Goal: Task Accomplishment & Management: Complete application form

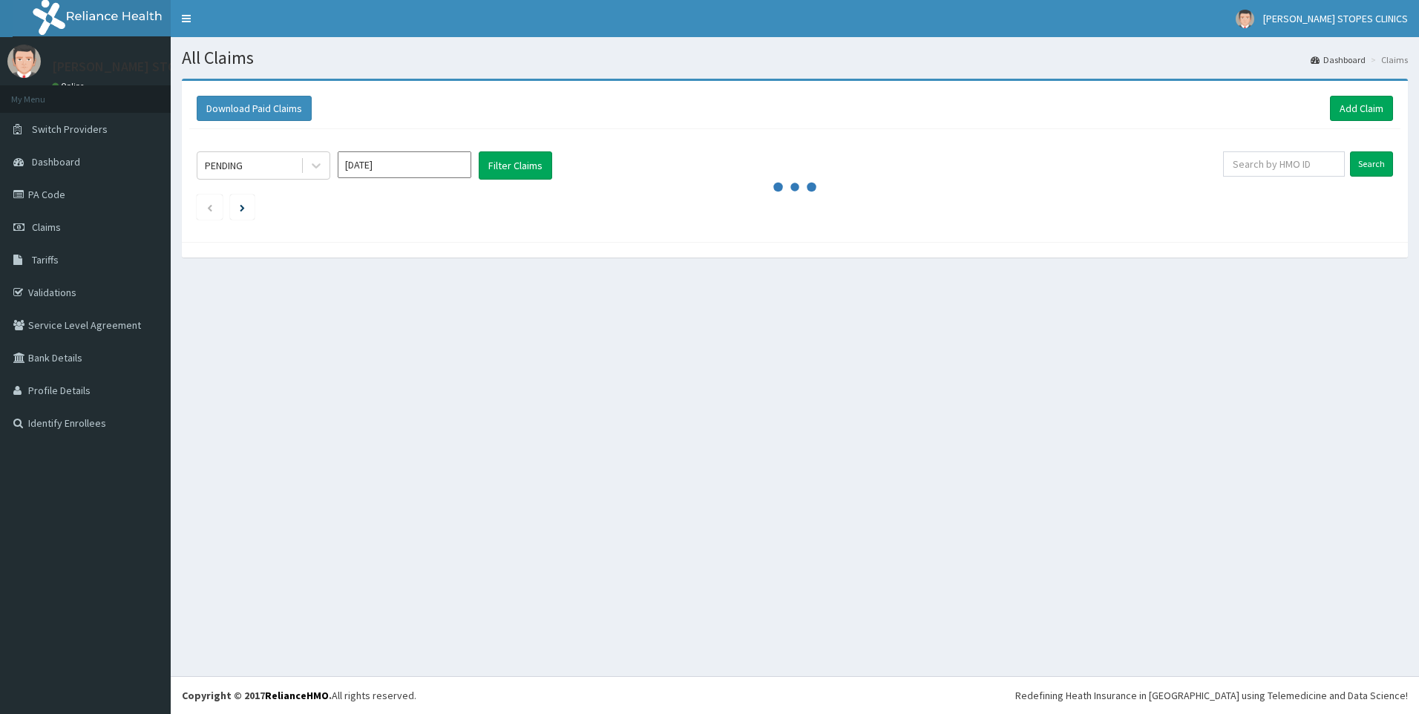
click at [407, 163] on input "Aug 2025" at bounding box center [405, 164] width 134 height 27
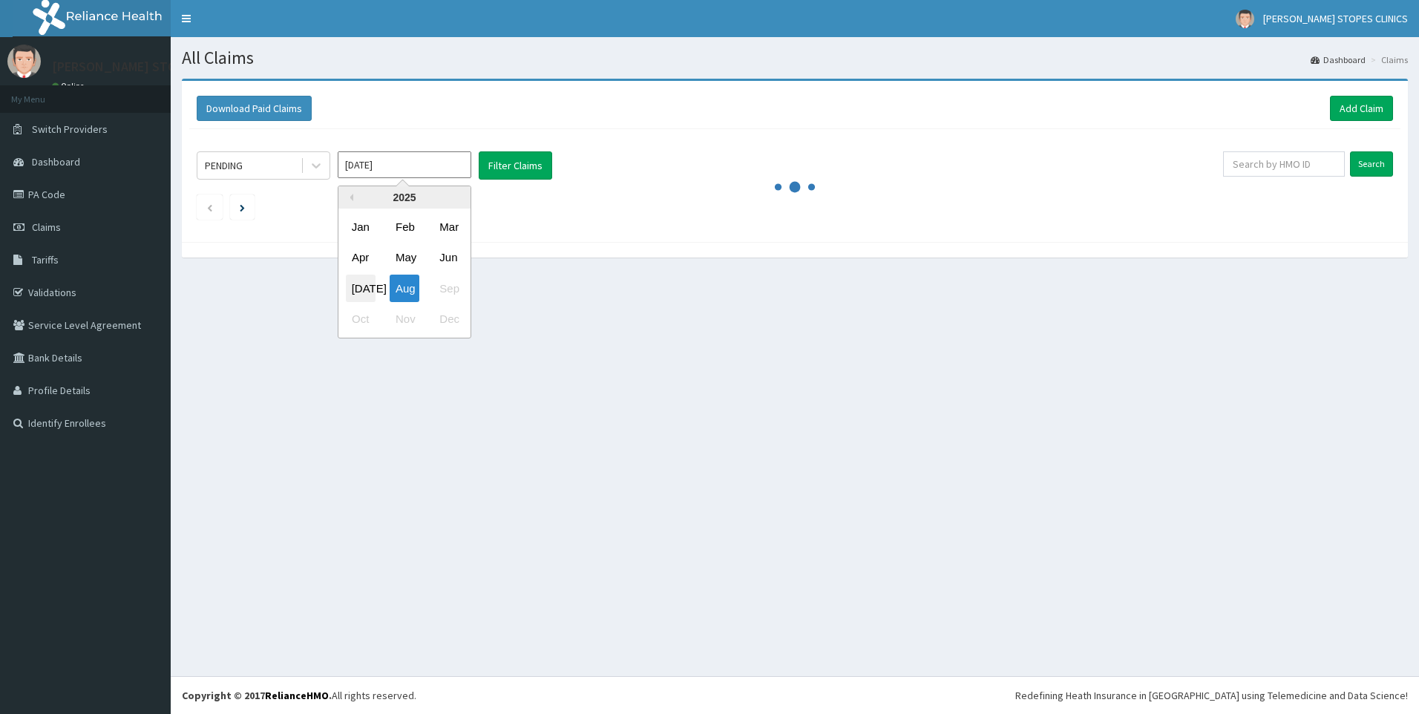
click at [361, 280] on div "Jul" at bounding box center [361, 288] width 30 height 27
type input "Jul 2025"
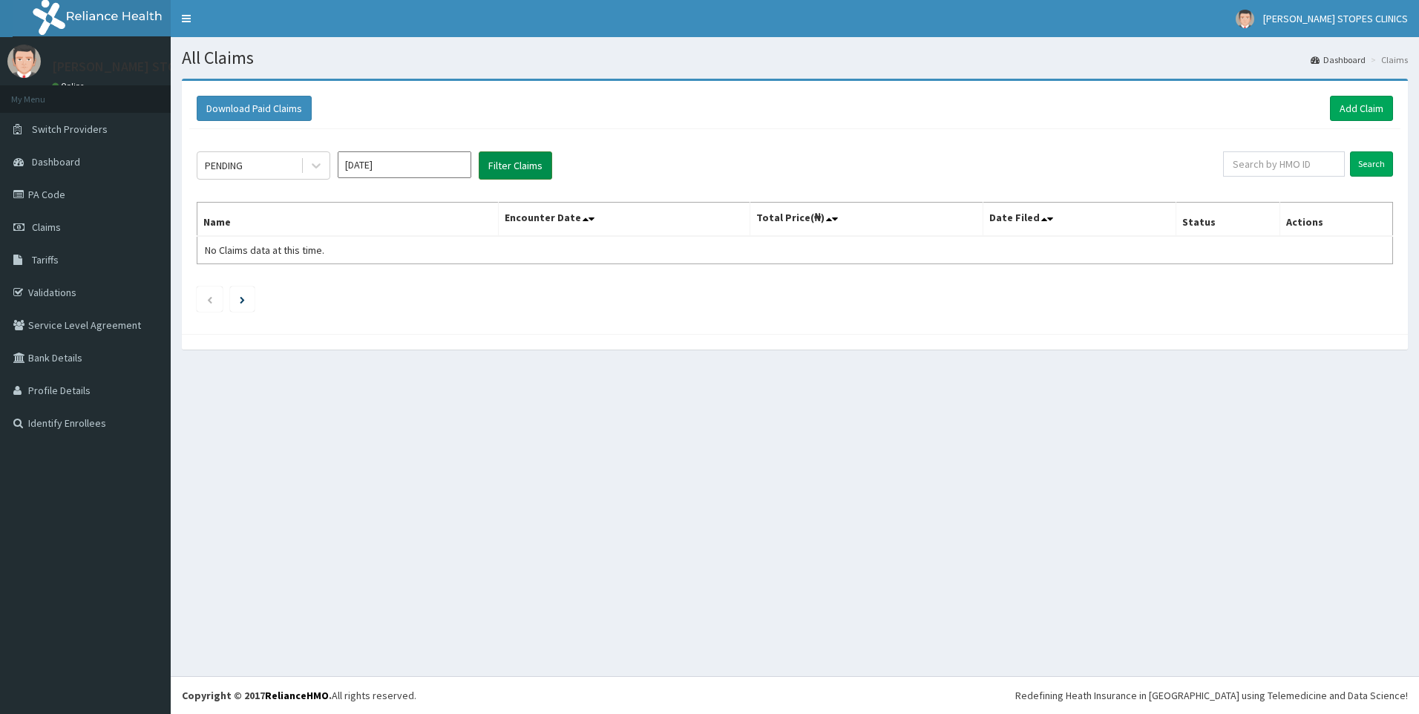
click at [516, 165] on button "Filter Claims" at bounding box center [515, 165] width 73 height 28
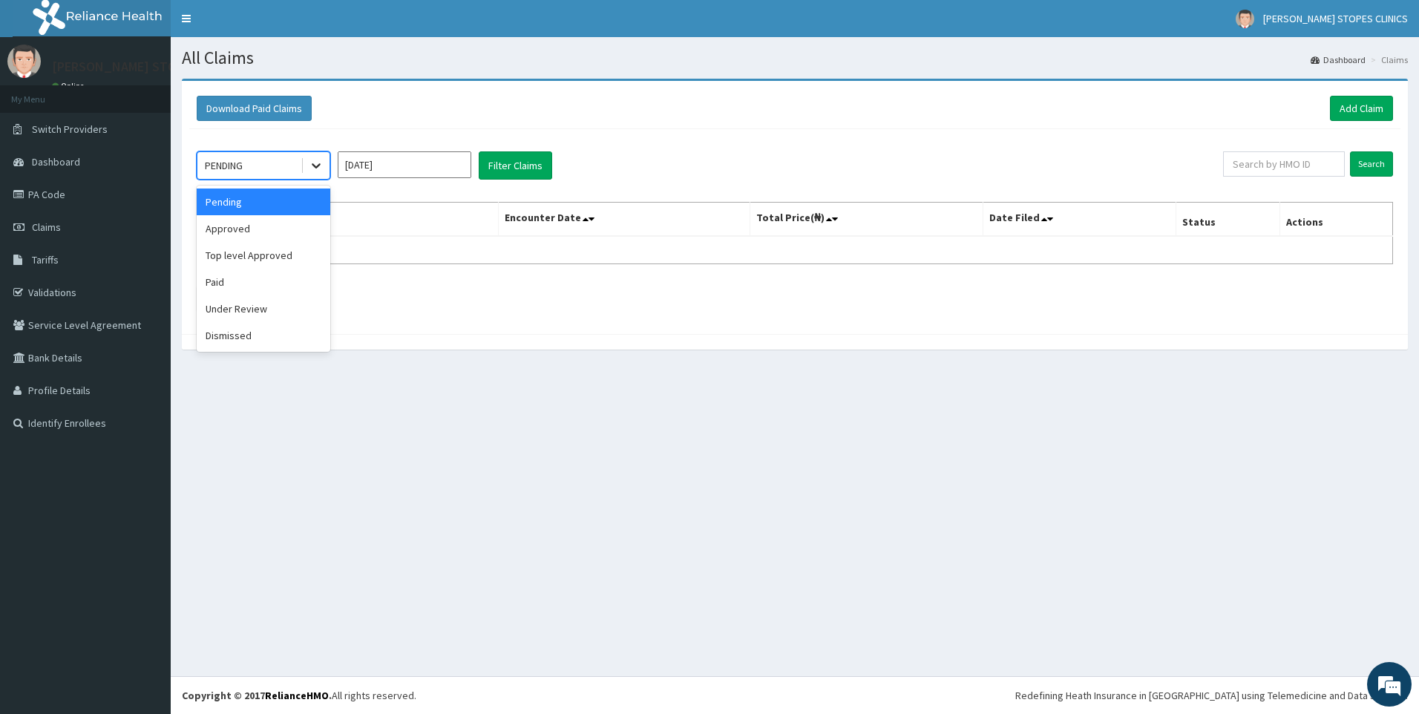
click at [312, 169] on icon at bounding box center [316, 165] width 15 height 15
click at [246, 289] on div "Paid" at bounding box center [264, 282] width 134 height 27
click at [484, 176] on button "Filter Claims" at bounding box center [515, 165] width 73 height 28
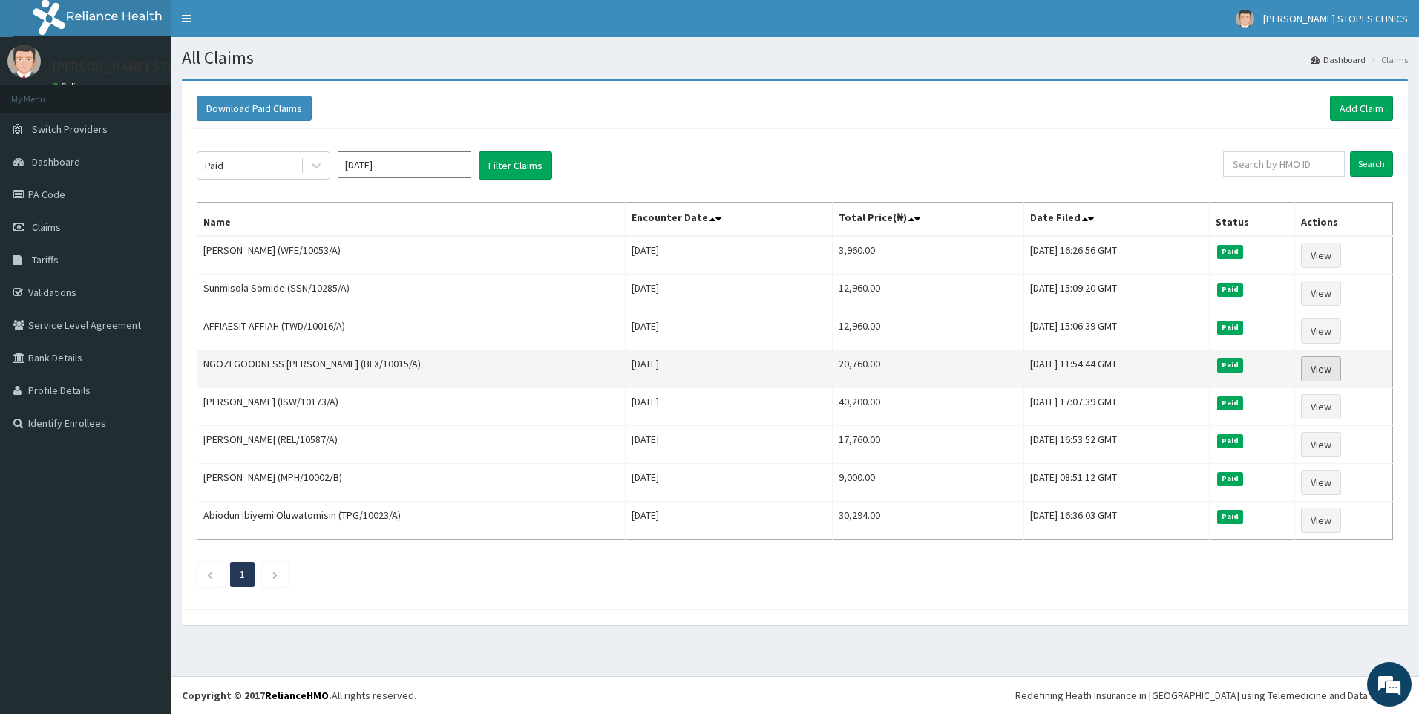
click at [1322, 363] on link "View" at bounding box center [1321, 368] width 40 height 25
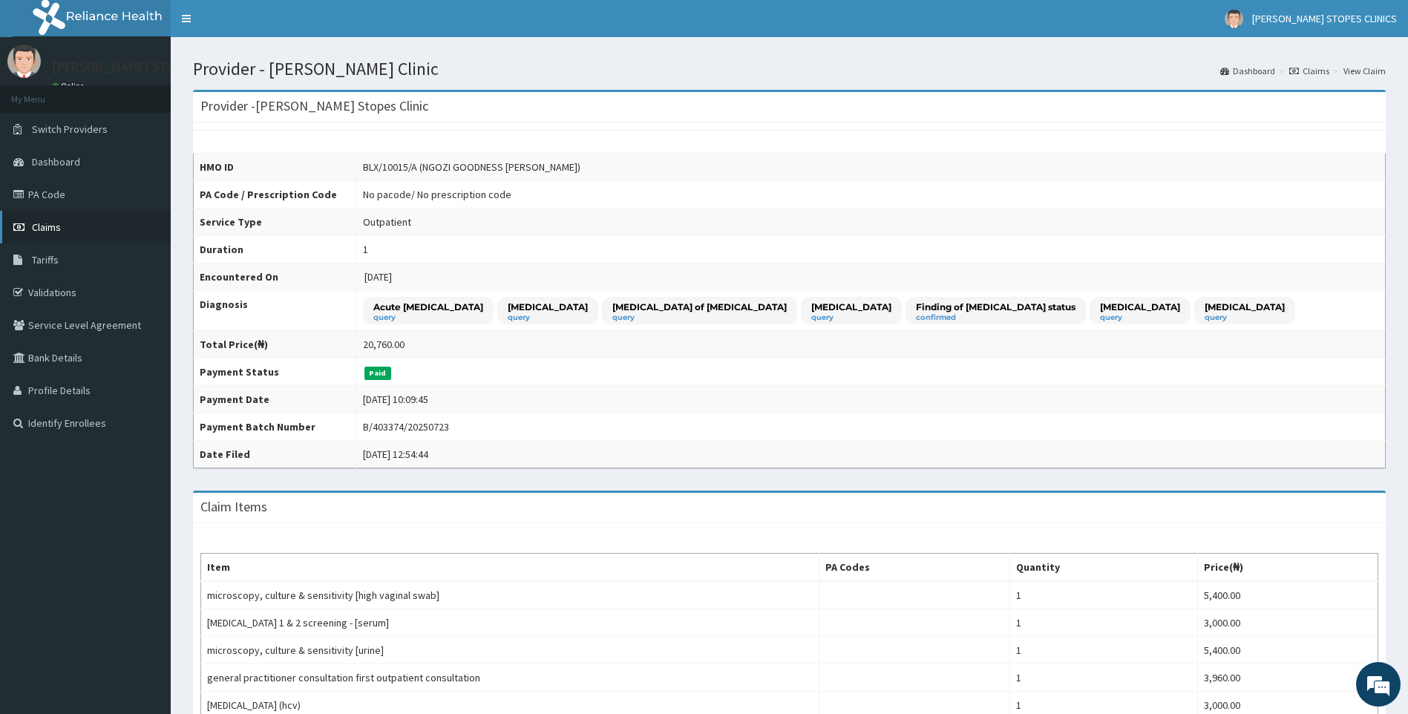
click at [42, 224] on span "Claims" at bounding box center [46, 226] width 29 height 13
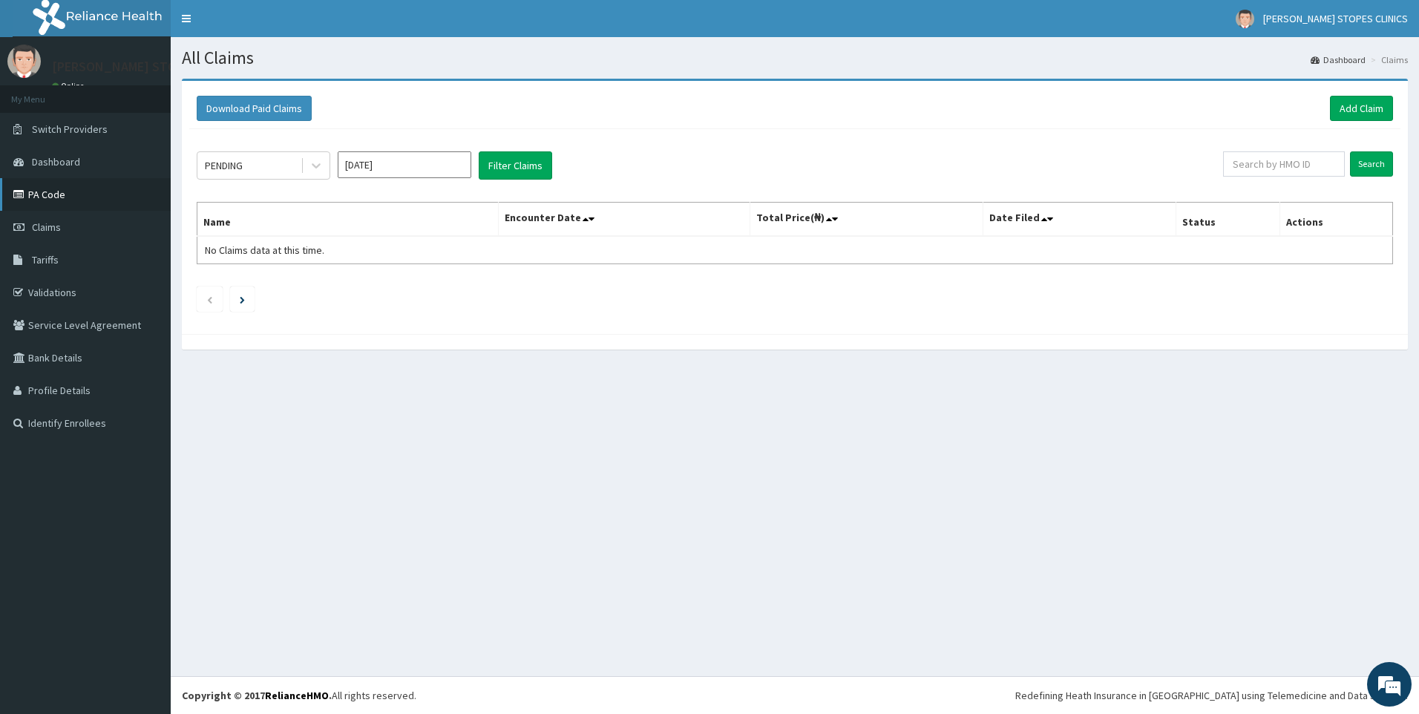
click at [114, 191] on link "PA Code" at bounding box center [85, 194] width 171 height 33
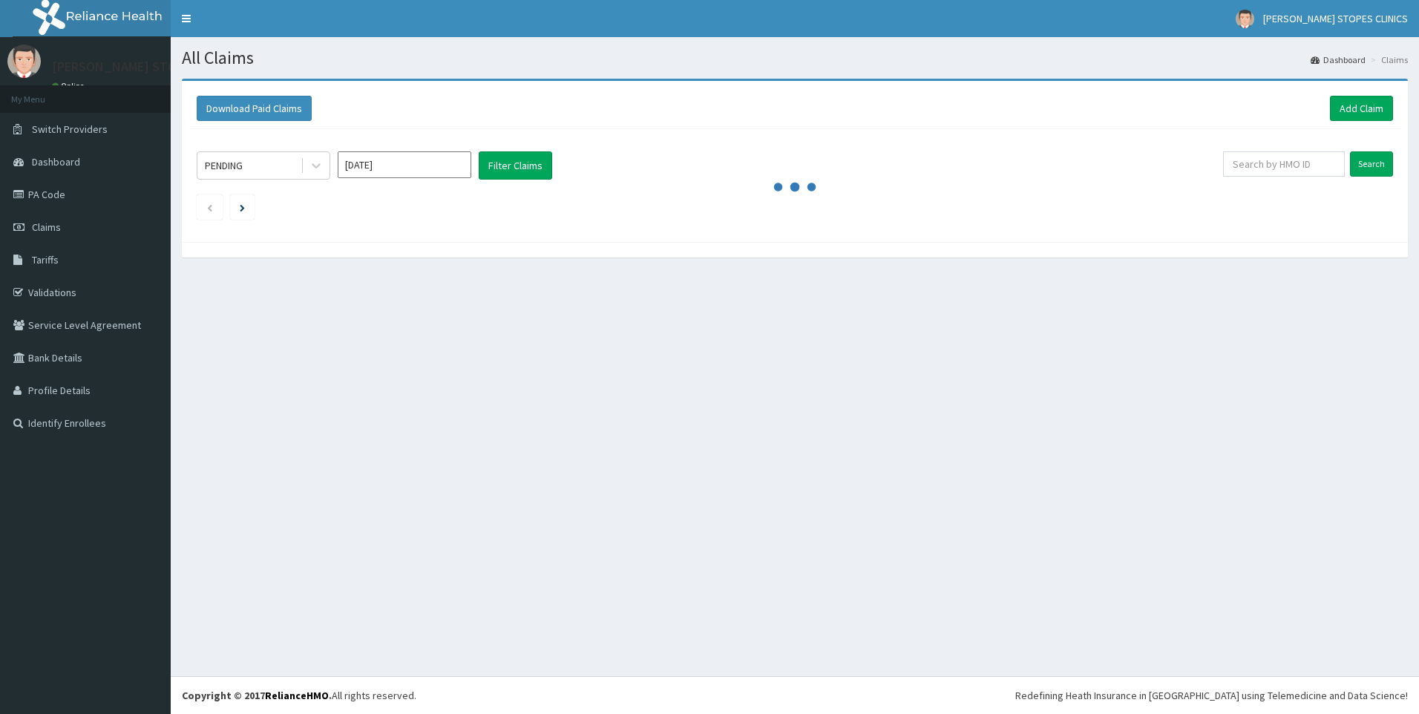
click at [387, 165] on input "Aug 2025" at bounding box center [405, 164] width 134 height 27
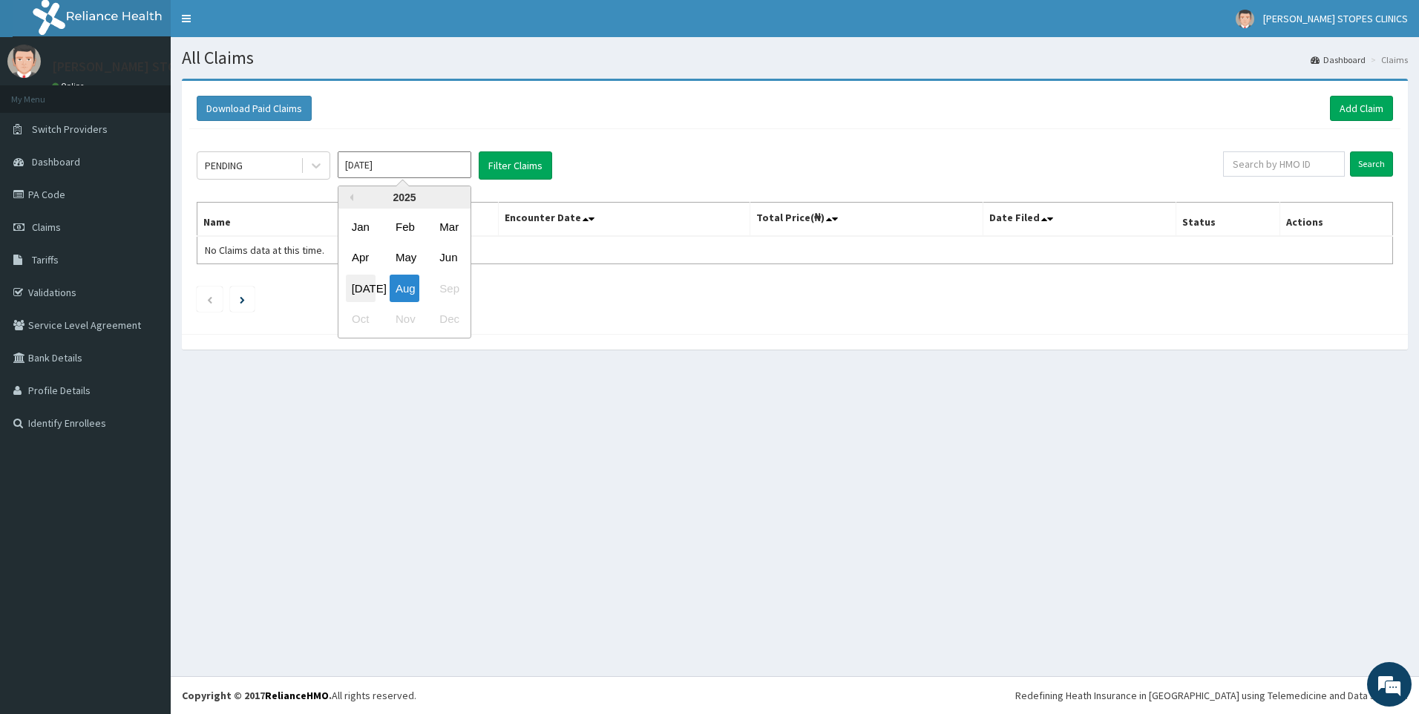
click at [364, 291] on div "Jul" at bounding box center [361, 288] width 30 height 27
type input "Jul 2025"
click at [312, 169] on icon at bounding box center [316, 165] width 15 height 15
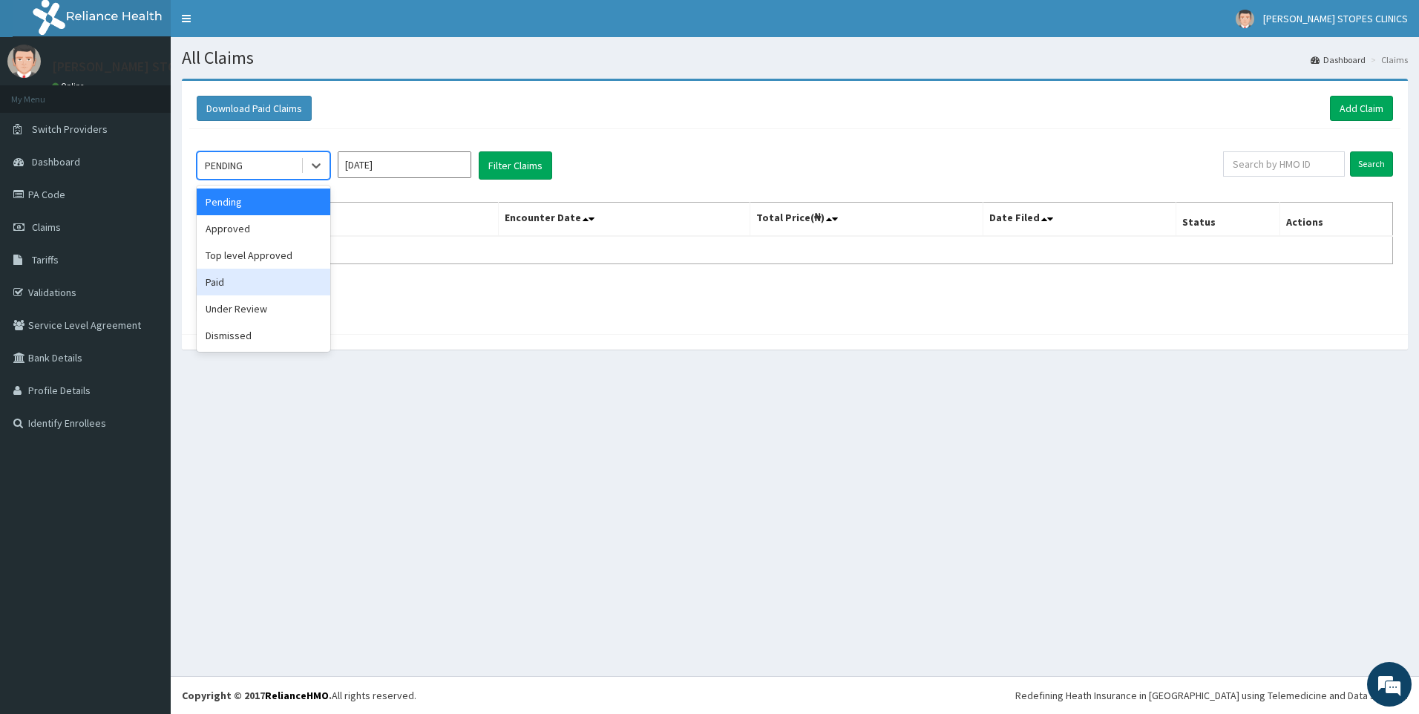
click at [255, 282] on div "Paid" at bounding box center [264, 282] width 134 height 27
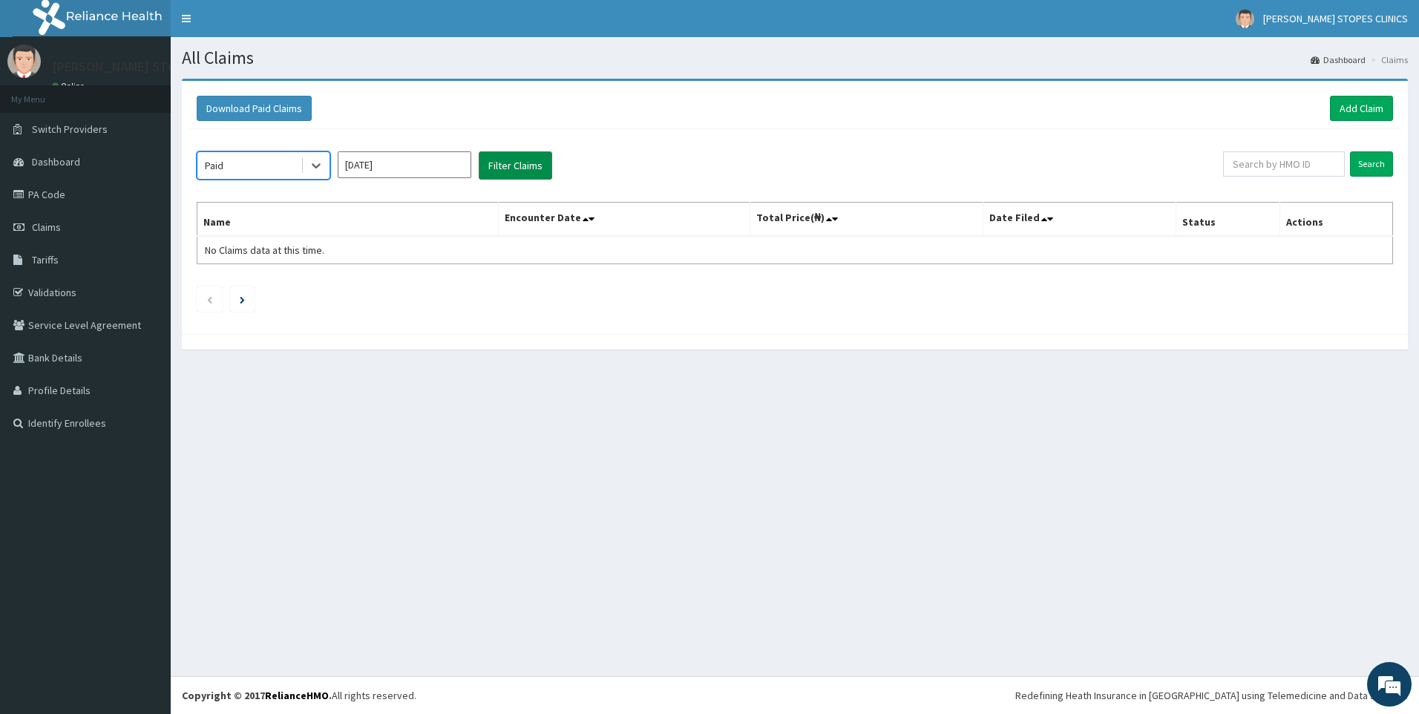
click at [491, 169] on button "Filter Claims" at bounding box center [515, 165] width 73 height 28
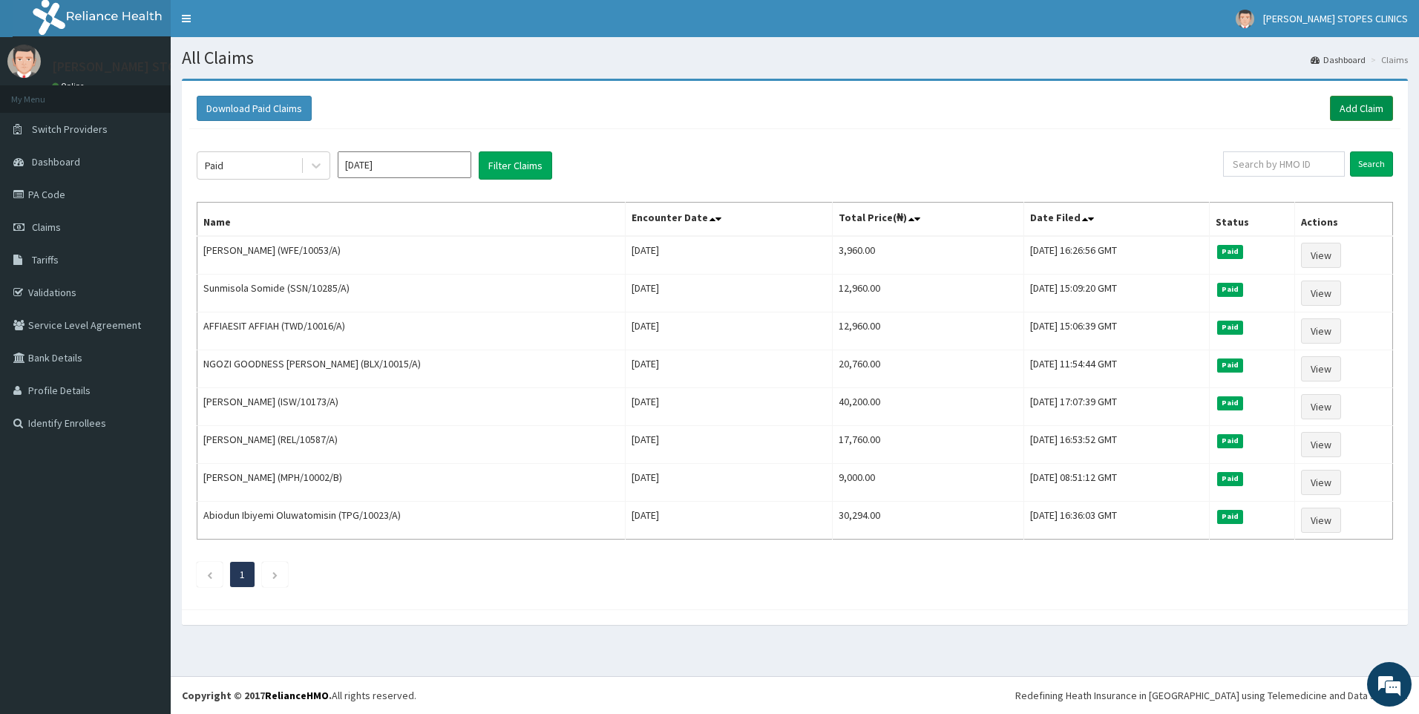
click at [1367, 109] on link "Add Claim" at bounding box center [1361, 108] width 63 height 25
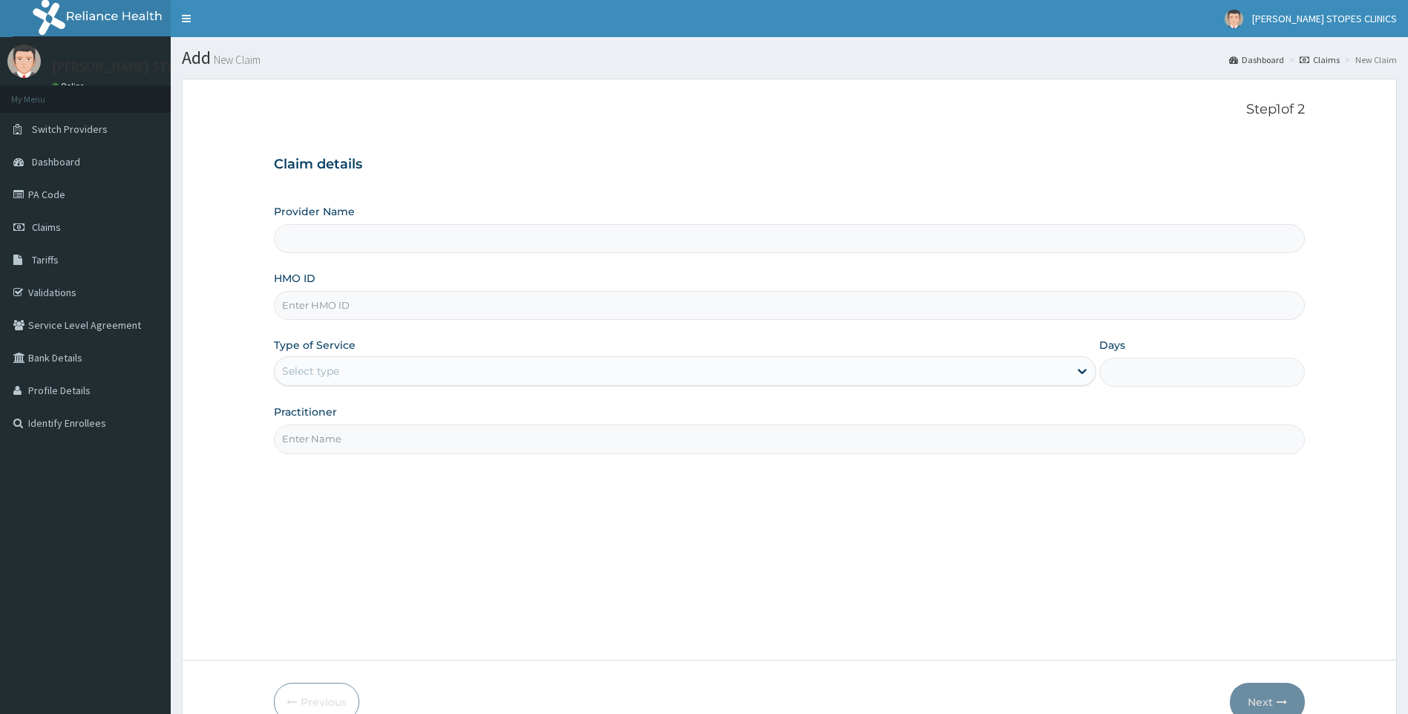
type input "[PERSON_NAME] Stopes Clinic"
click at [56, 204] on link "PA Code" at bounding box center [85, 194] width 171 height 33
type input "[PERSON_NAME] Stopes Clinic"
click at [435, 306] on input "HMO ID" at bounding box center [789, 305] width 1031 height 29
paste input "BLX/10015/A"
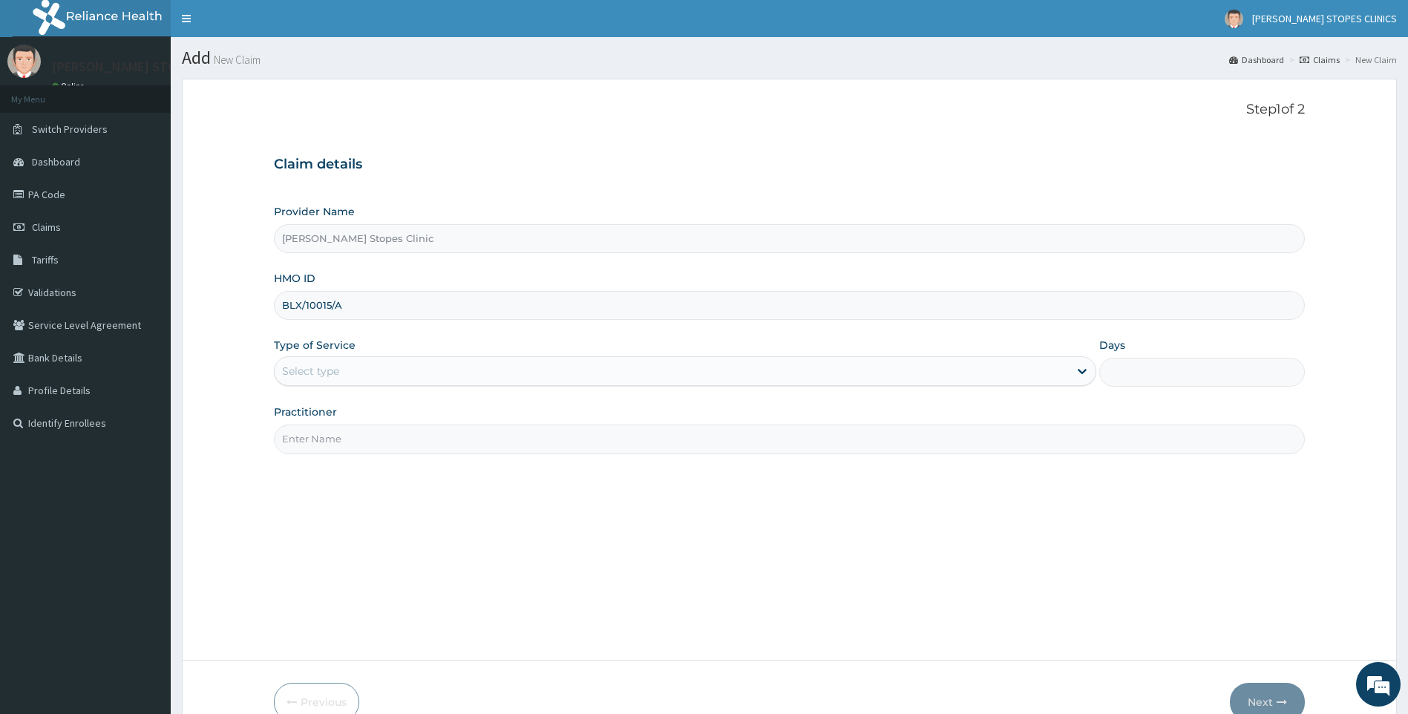
type input "BLX/10015/A"
click at [412, 367] on div "Select type" at bounding box center [672, 371] width 795 height 24
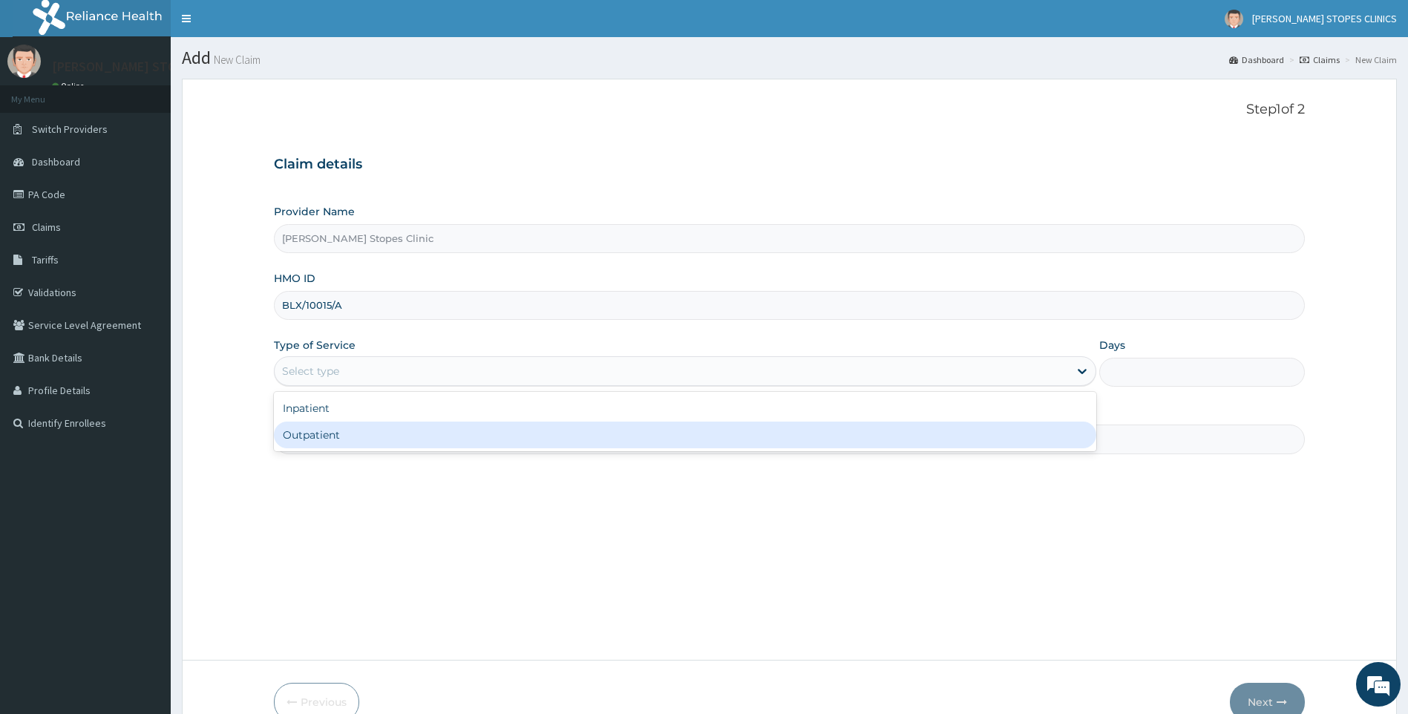
click at [393, 434] on div "Outpatient" at bounding box center [685, 434] width 823 height 27
type input "1"
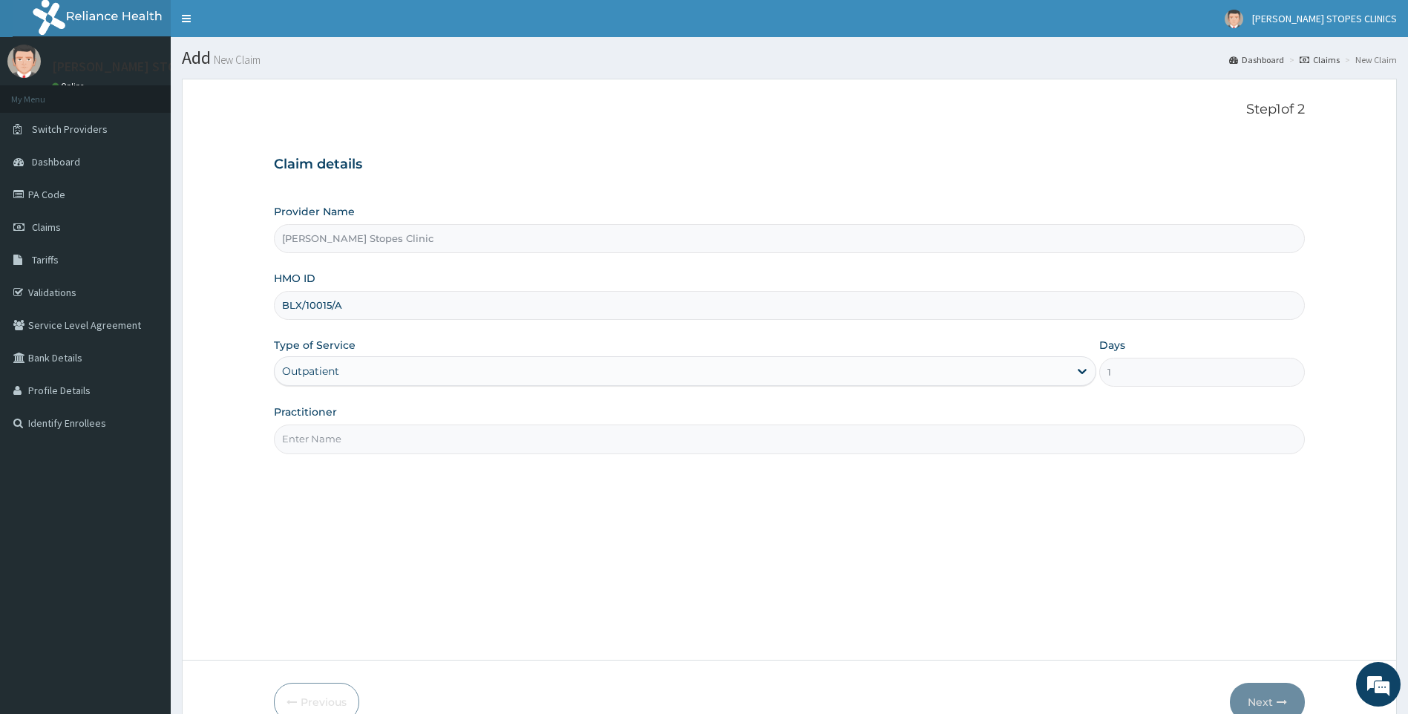
click at [393, 432] on input "Practitioner" at bounding box center [789, 438] width 1031 height 29
type input "d"
type input "DR"
click at [1267, 696] on button "Next" at bounding box center [1267, 702] width 75 height 39
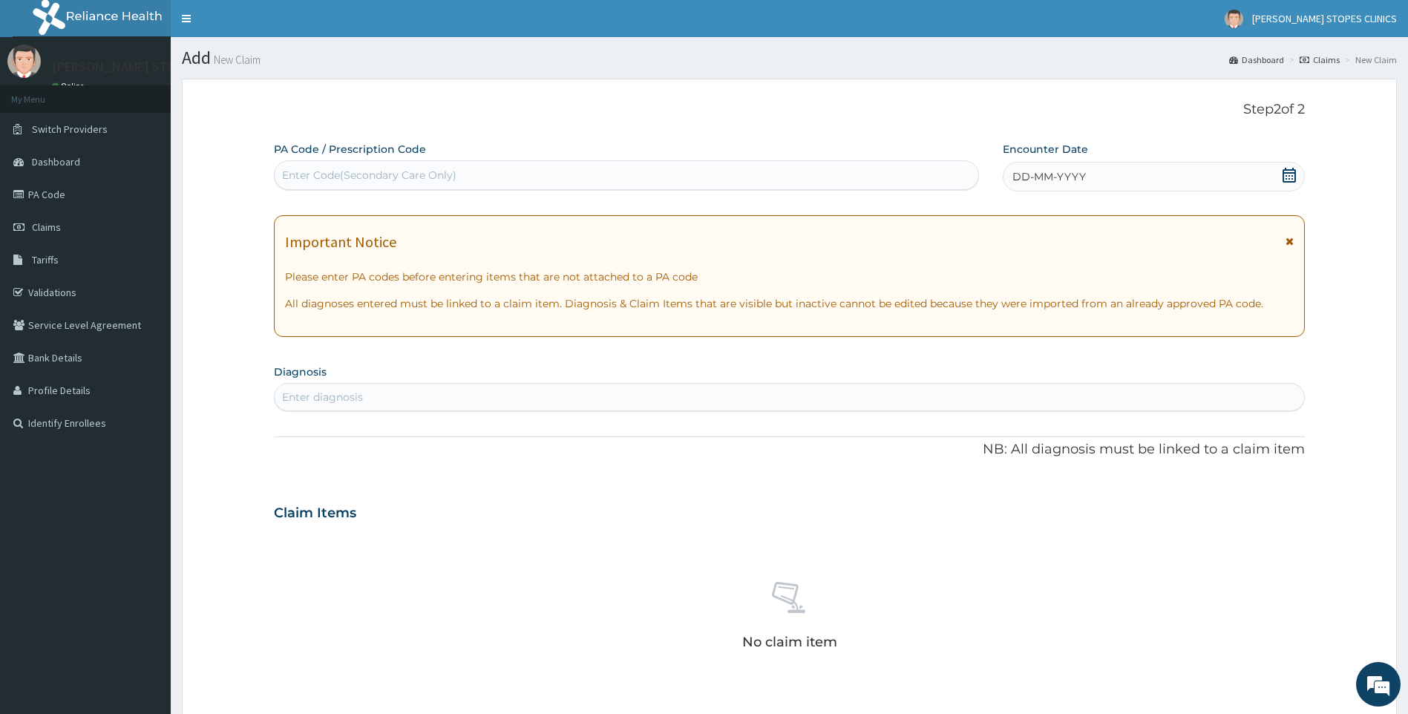
click at [767, 167] on div "Enter Code(Secondary Care Only)" at bounding box center [626, 175] width 703 height 24
paste input "PA/E4078F"
type input "PA/E4078F"
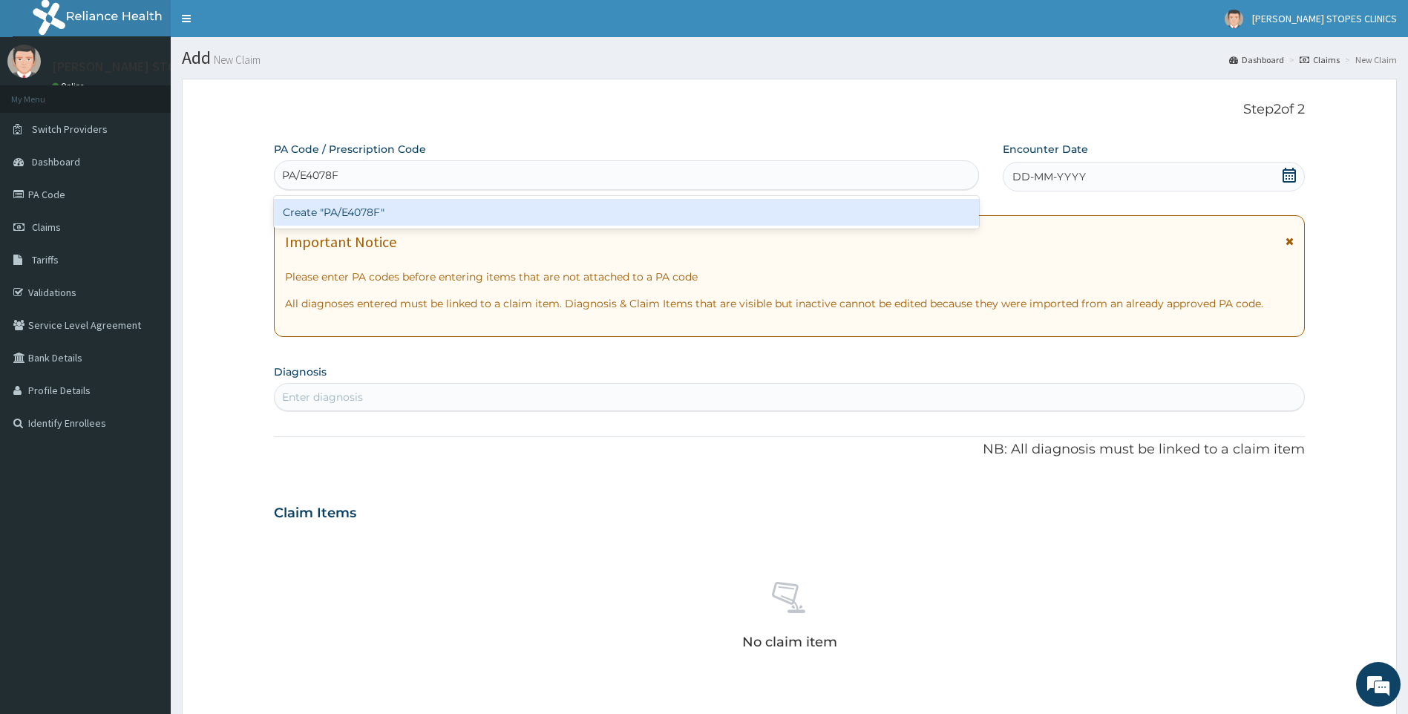
click at [683, 206] on div "Create "PA/E4078F"" at bounding box center [626, 212] width 705 height 27
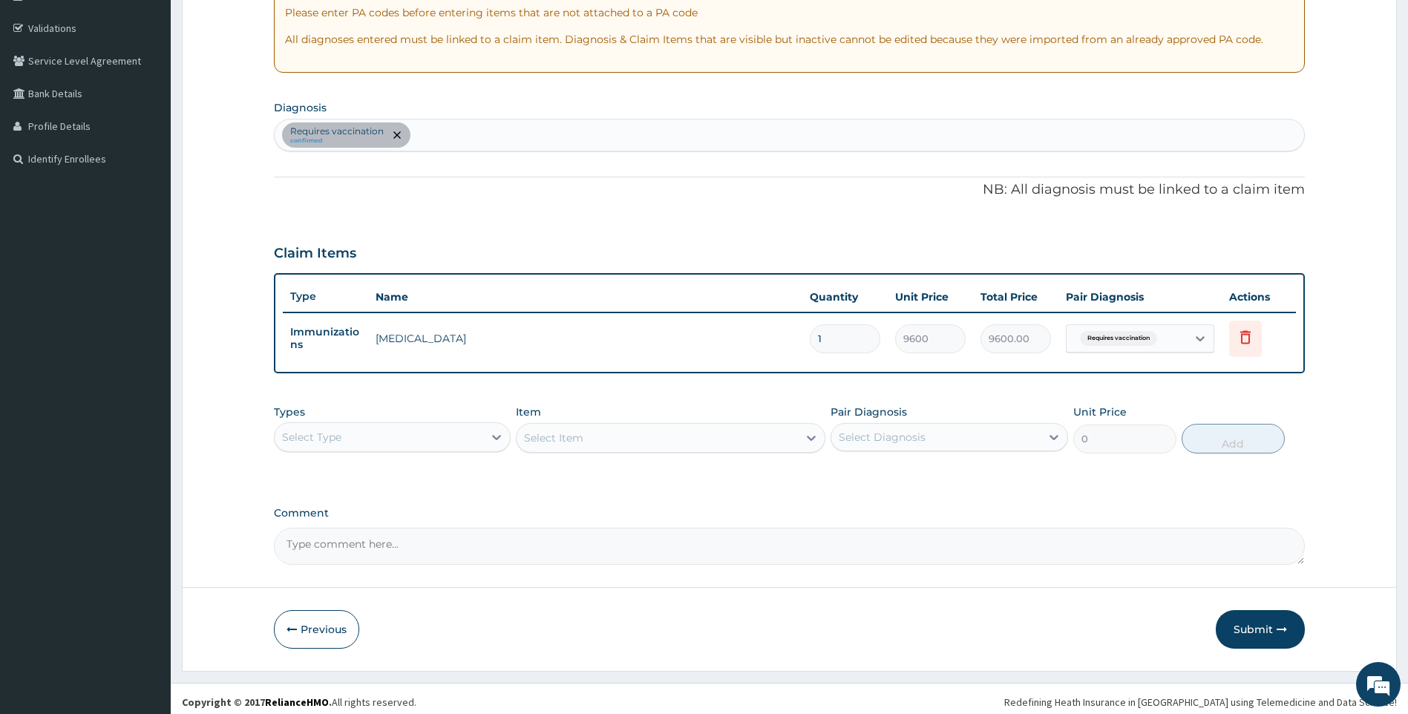
scroll to position [271, 0]
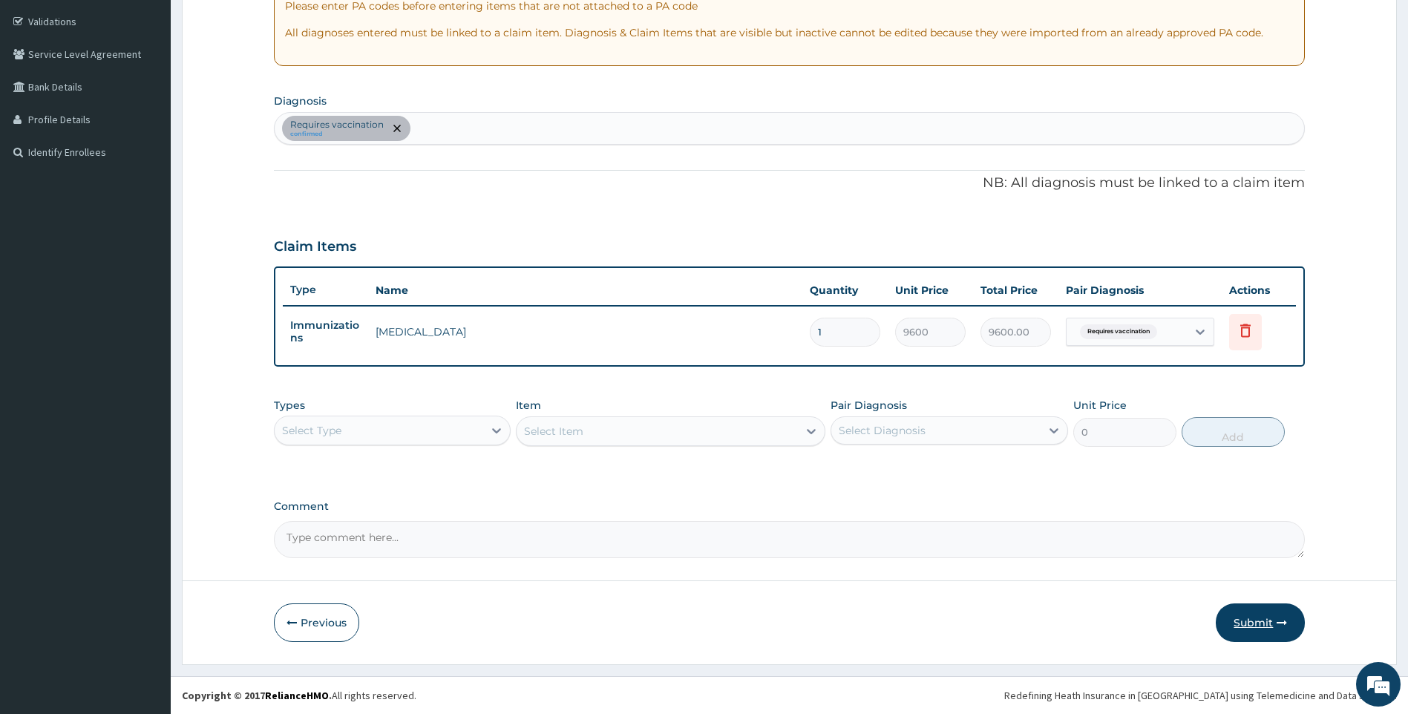
click at [1247, 617] on button "Submit" at bounding box center [1259, 622] width 89 height 39
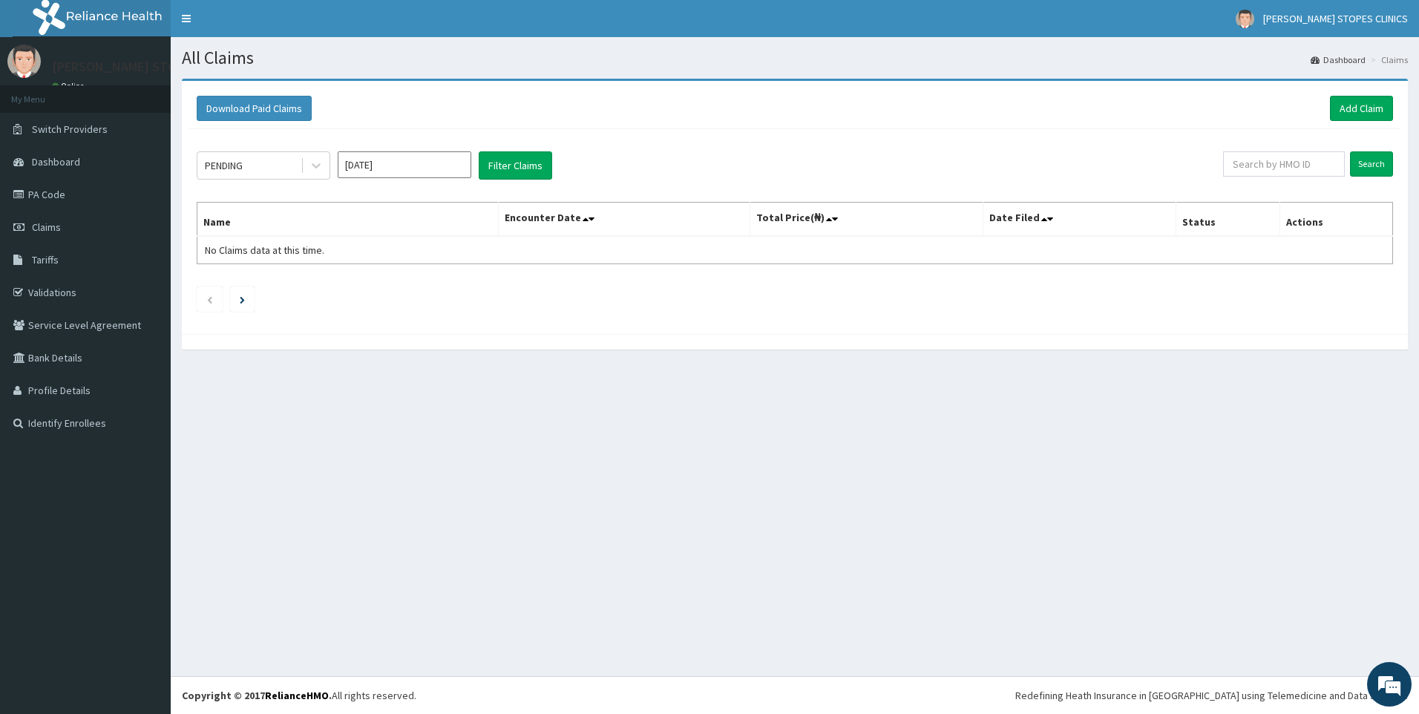
click at [485, 235] on th "Name" at bounding box center [347, 220] width 301 height 34
click at [60, 197] on link "PA Code" at bounding box center [85, 194] width 171 height 33
click at [1372, 160] on input "Search" at bounding box center [1371, 163] width 43 height 25
click at [382, 163] on input "[DATE]" at bounding box center [405, 164] width 134 height 27
click at [367, 282] on div "[DATE]" at bounding box center [361, 288] width 30 height 27
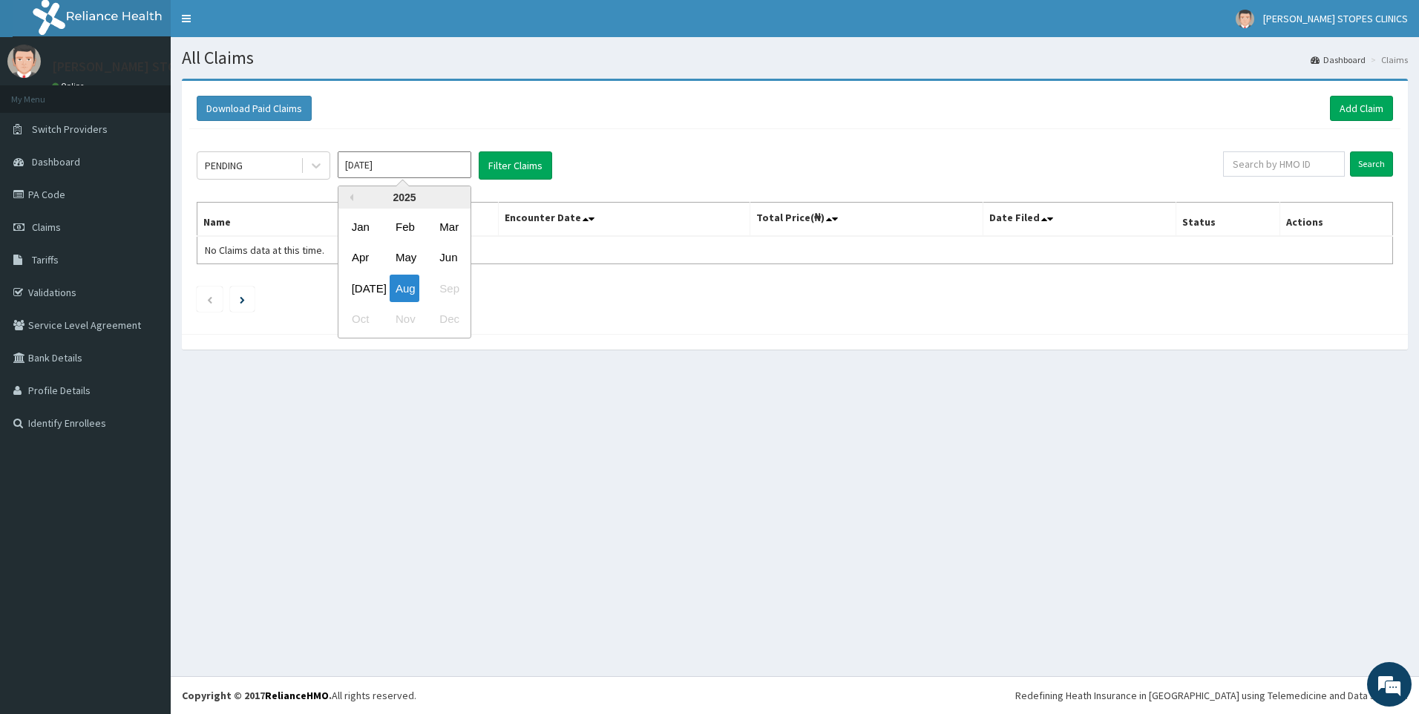
type input "[DATE]"
click at [525, 166] on button "Filter Claims" at bounding box center [515, 165] width 73 height 28
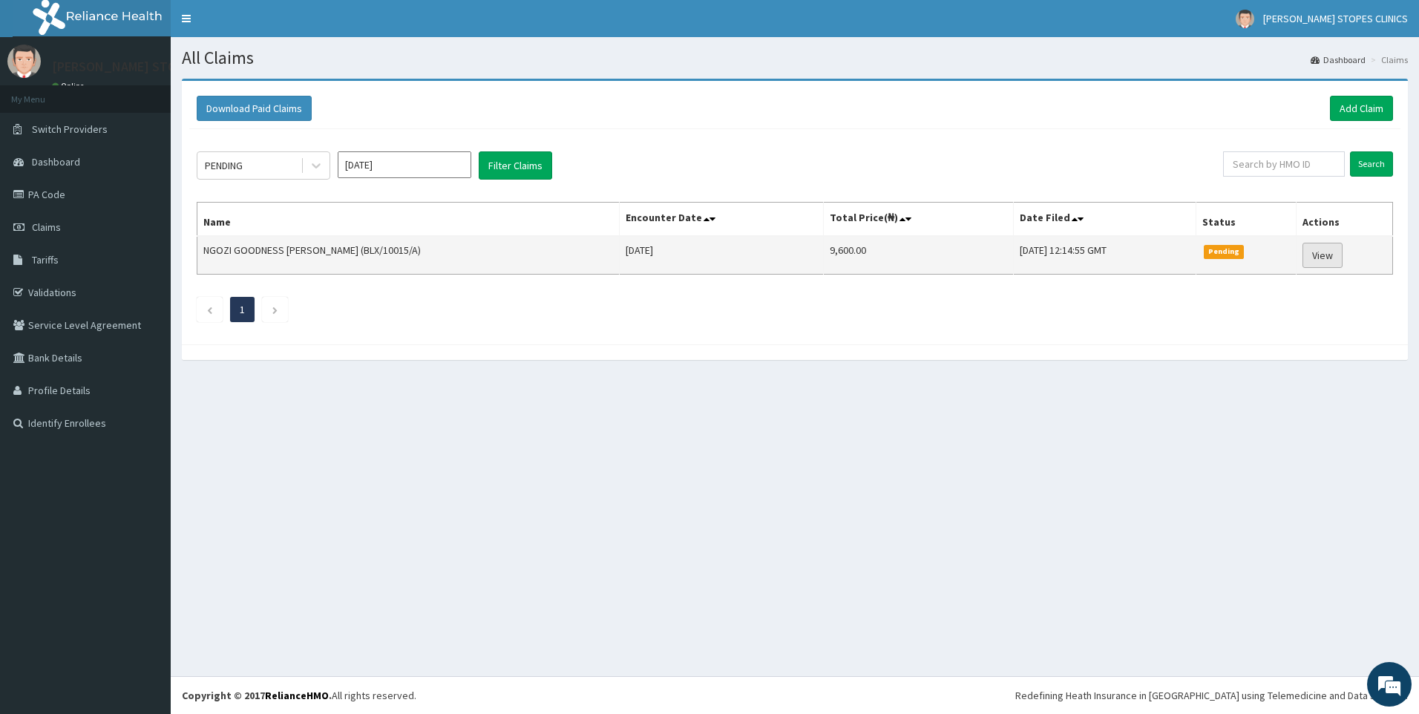
click at [1307, 260] on link "View" at bounding box center [1322, 255] width 40 height 25
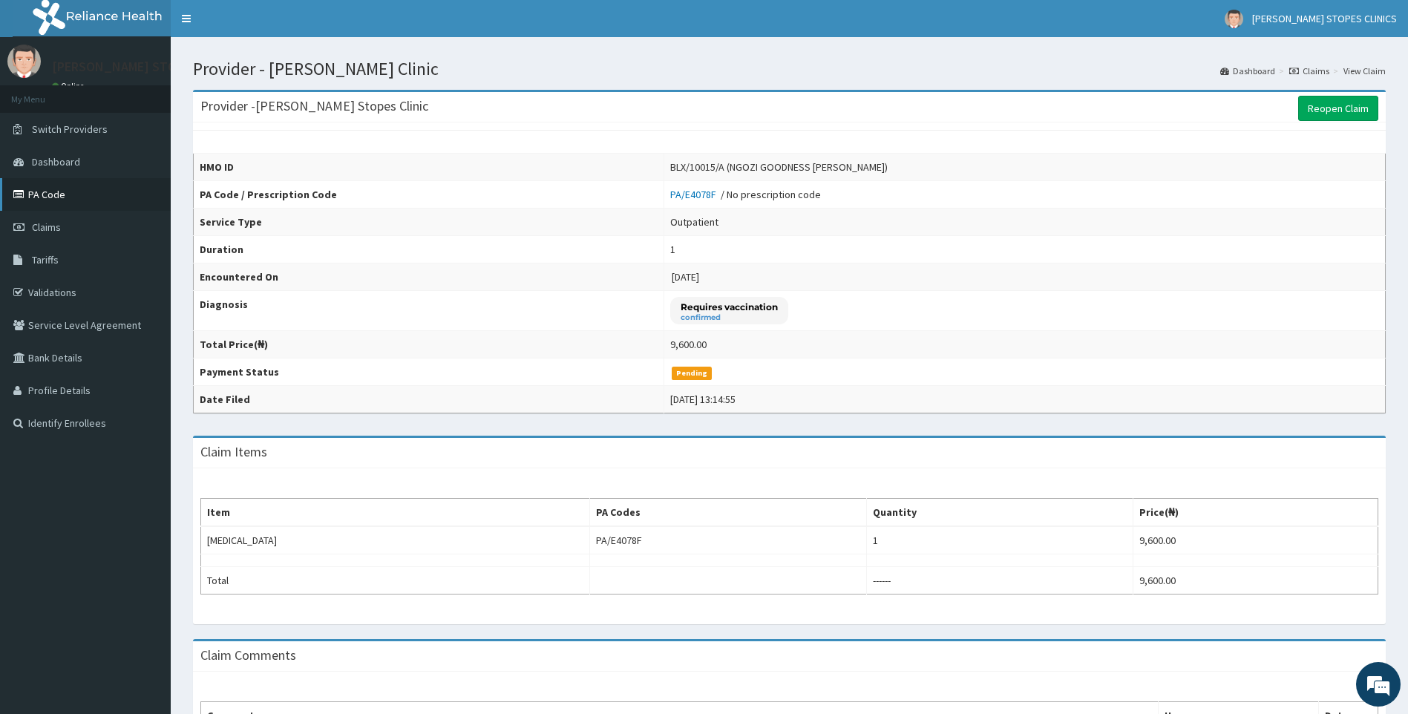
click at [48, 188] on link "PA Code" at bounding box center [85, 194] width 171 height 33
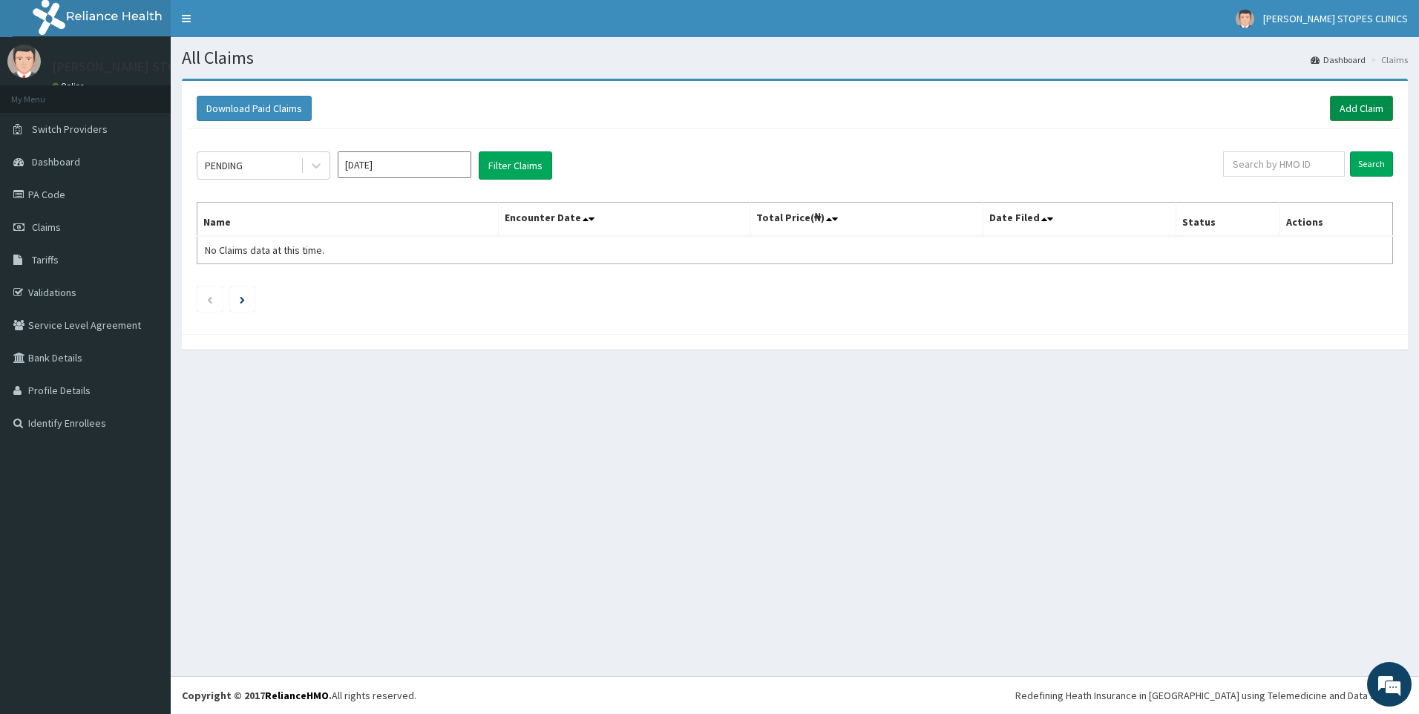
click at [1374, 112] on link "Add Claim" at bounding box center [1361, 108] width 63 height 25
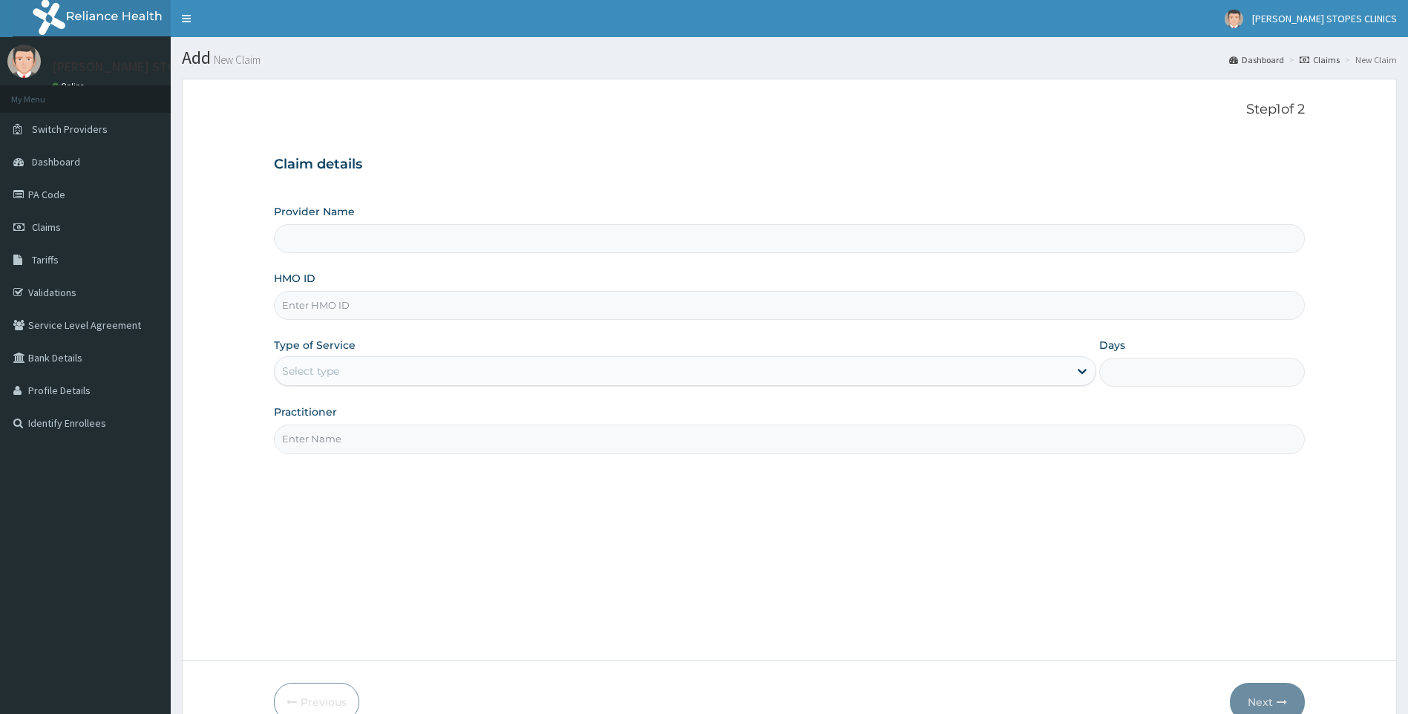
type input "[PERSON_NAME] Stopes Clinic"
click at [348, 312] on input "HMO ID" at bounding box center [789, 305] width 1031 height 29
type input "BLX/10015/A"
click at [335, 369] on div "Select type" at bounding box center [310, 371] width 57 height 15
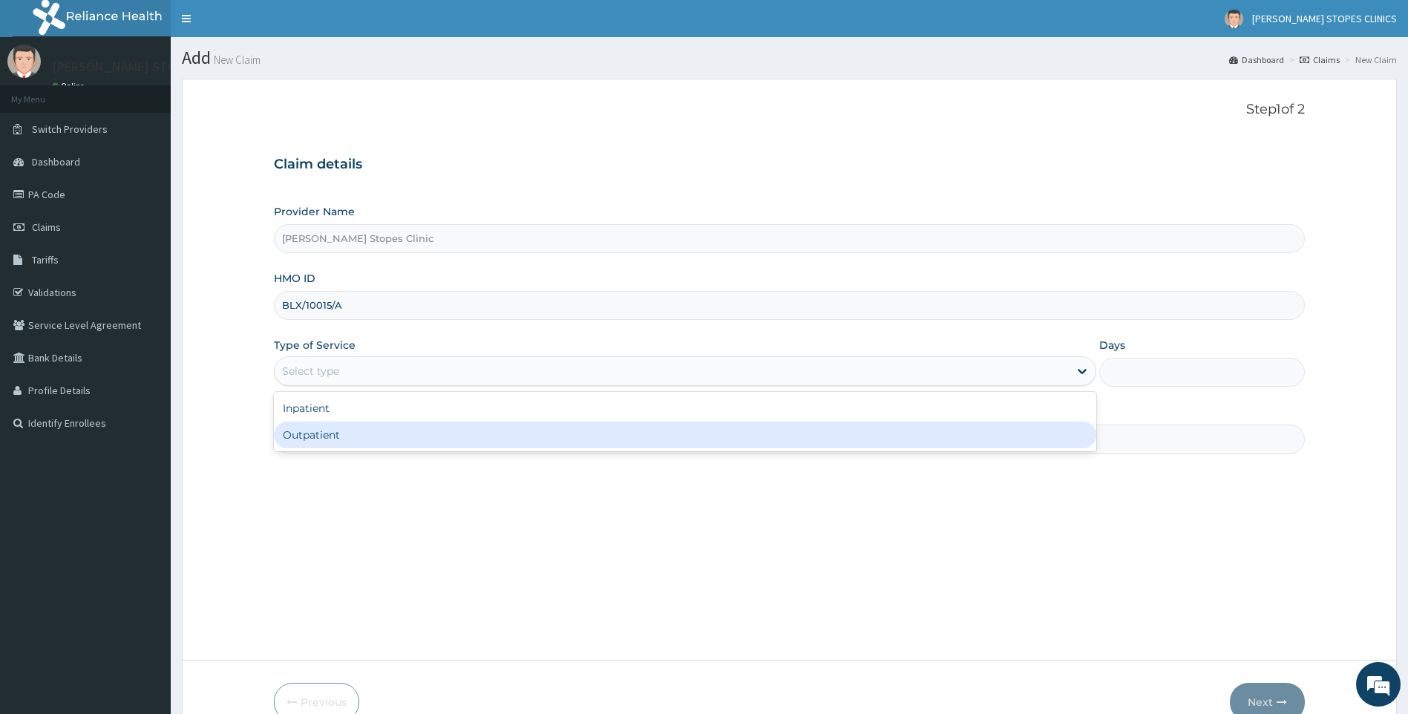
click at [327, 433] on div "Outpatient" at bounding box center [685, 434] width 823 height 27
type input "1"
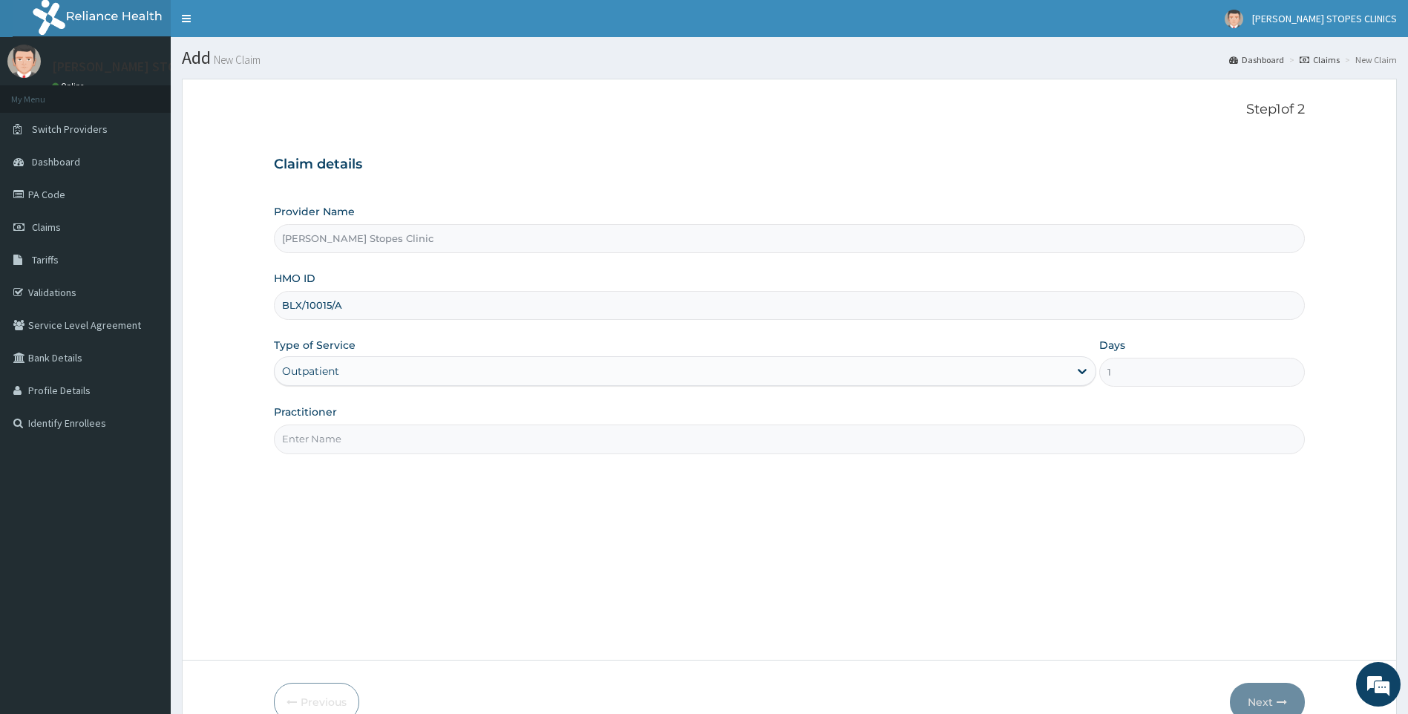
click at [330, 439] on input "Practitioner" at bounding box center [789, 438] width 1031 height 29
type input "Dr"
click at [1287, 696] on button "Next" at bounding box center [1267, 702] width 75 height 39
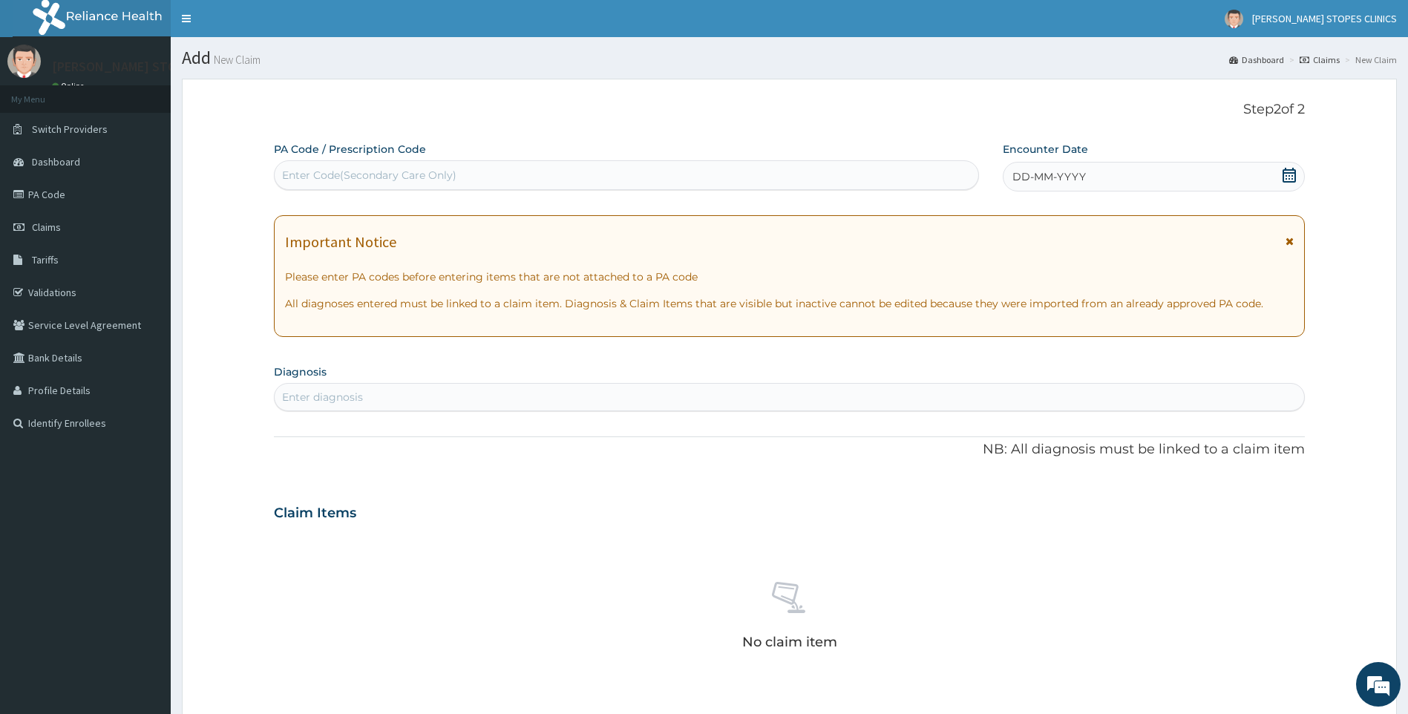
click at [380, 177] on div "Enter Code(Secondary Care Only)" at bounding box center [369, 175] width 174 height 15
drag, startPoint x: 425, startPoint y: 174, endPoint x: 391, endPoint y: 169, distance: 34.5
click at [391, 169] on div "Enter Code(Secondary Care Only)" at bounding box center [369, 175] width 174 height 15
click at [560, 178] on div "Enter Code(Secondary Care Only)" at bounding box center [626, 175] width 703 height 24
drag, startPoint x: 561, startPoint y: 179, endPoint x: 488, endPoint y: 167, distance: 73.7
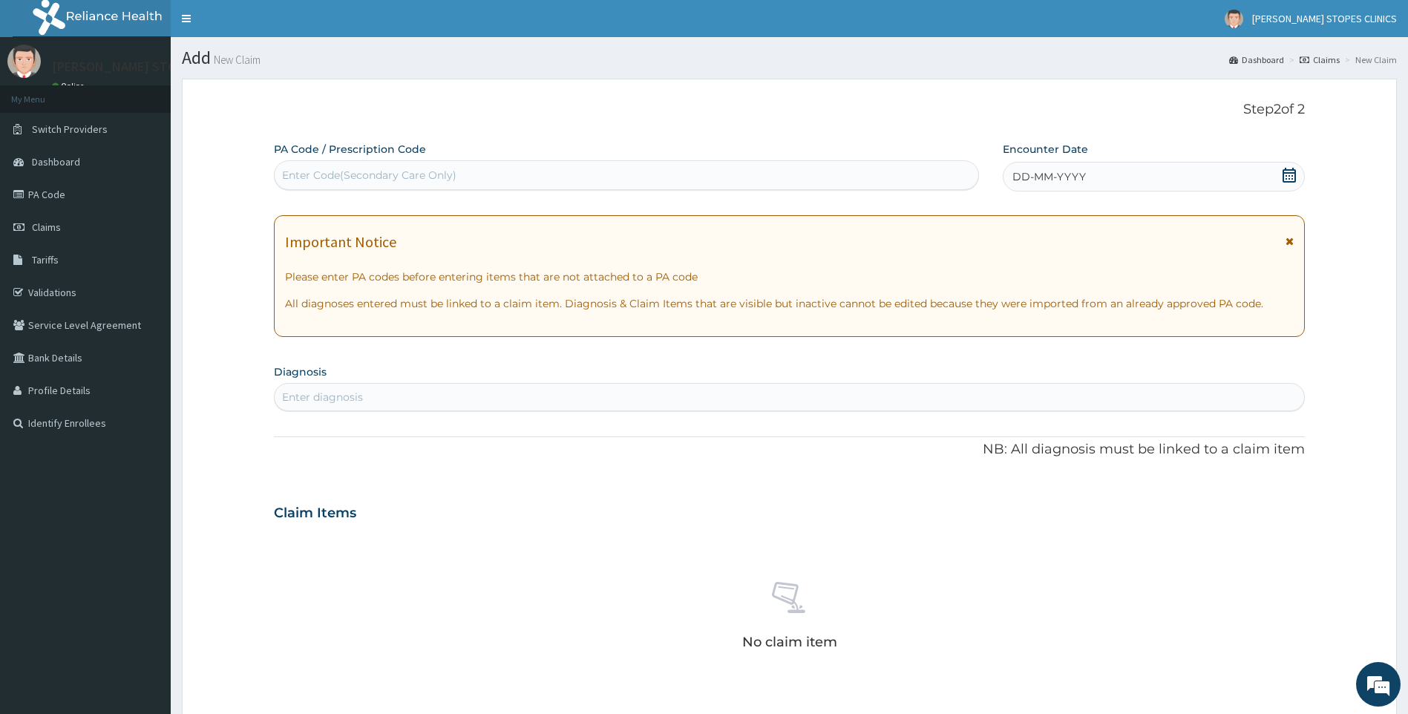
click at [488, 167] on div "Enter Code(Secondary Care Only)" at bounding box center [626, 175] width 703 height 24
paste input "PA/D8945A"
type input "PA/D8945A"
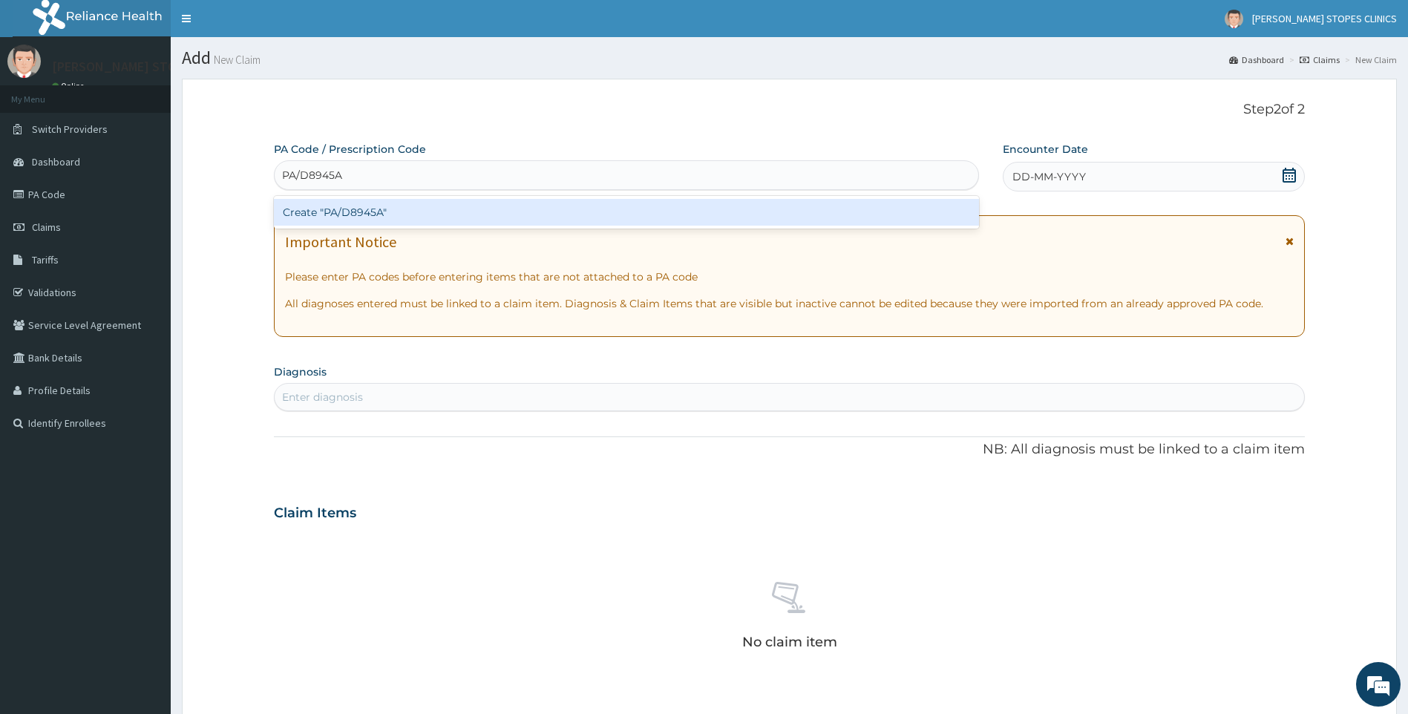
click at [450, 205] on div "Create "PA/D8945A"" at bounding box center [626, 212] width 705 height 27
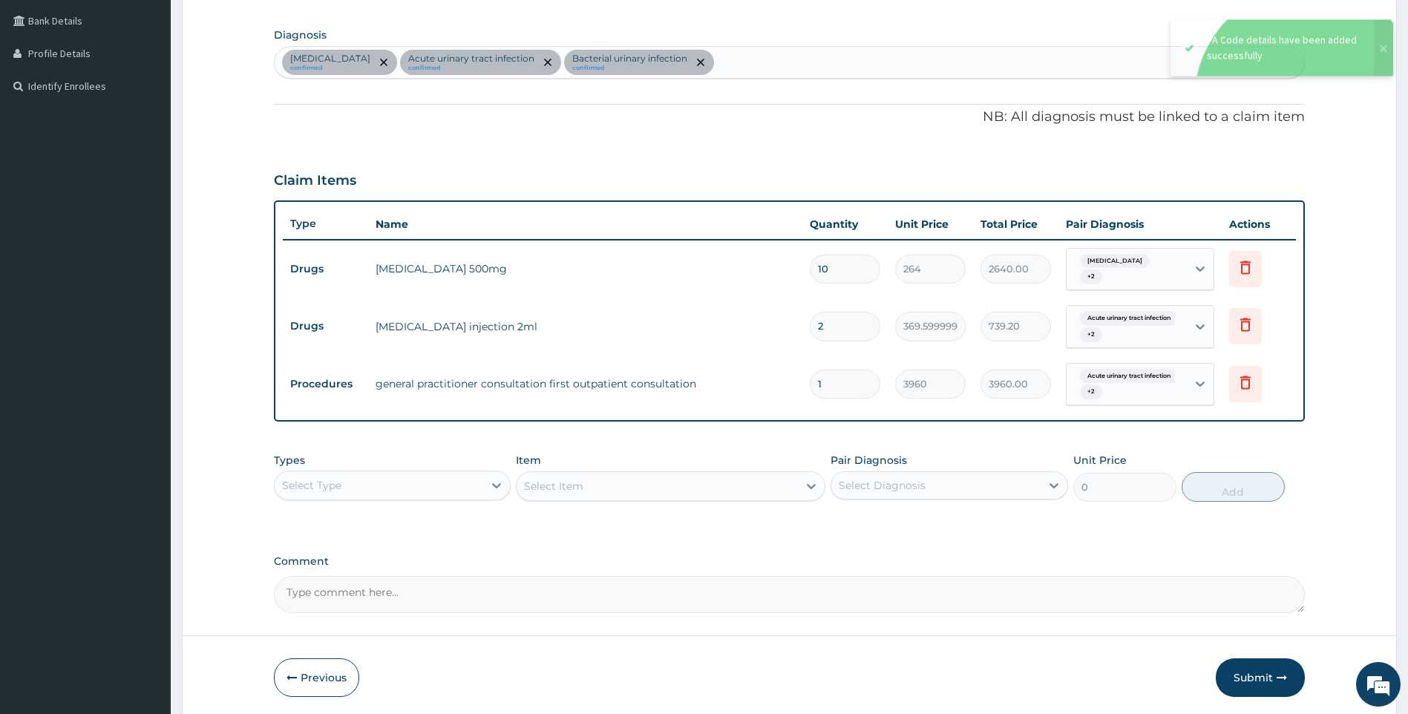
scroll to position [386, 0]
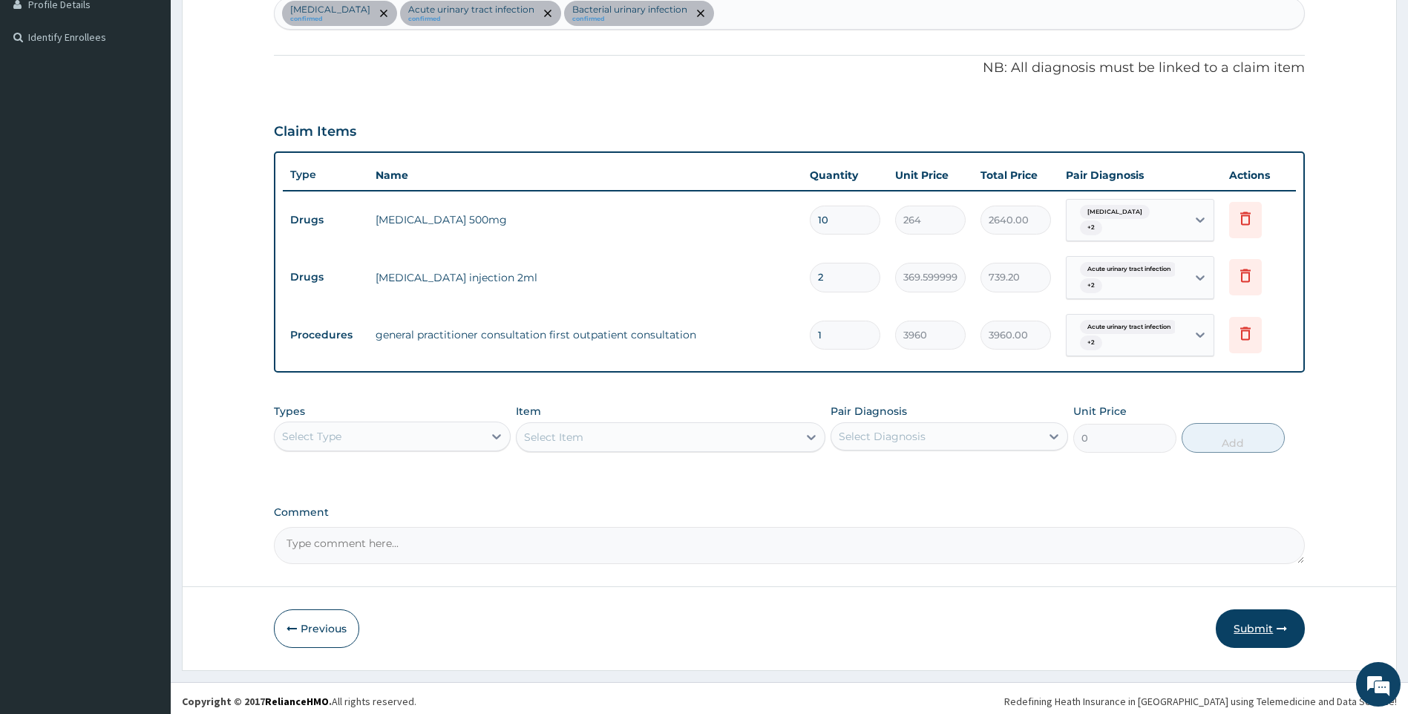
click at [1260, 617] on button "Submit" at bounding box center [1259, 628] width 89 height 39
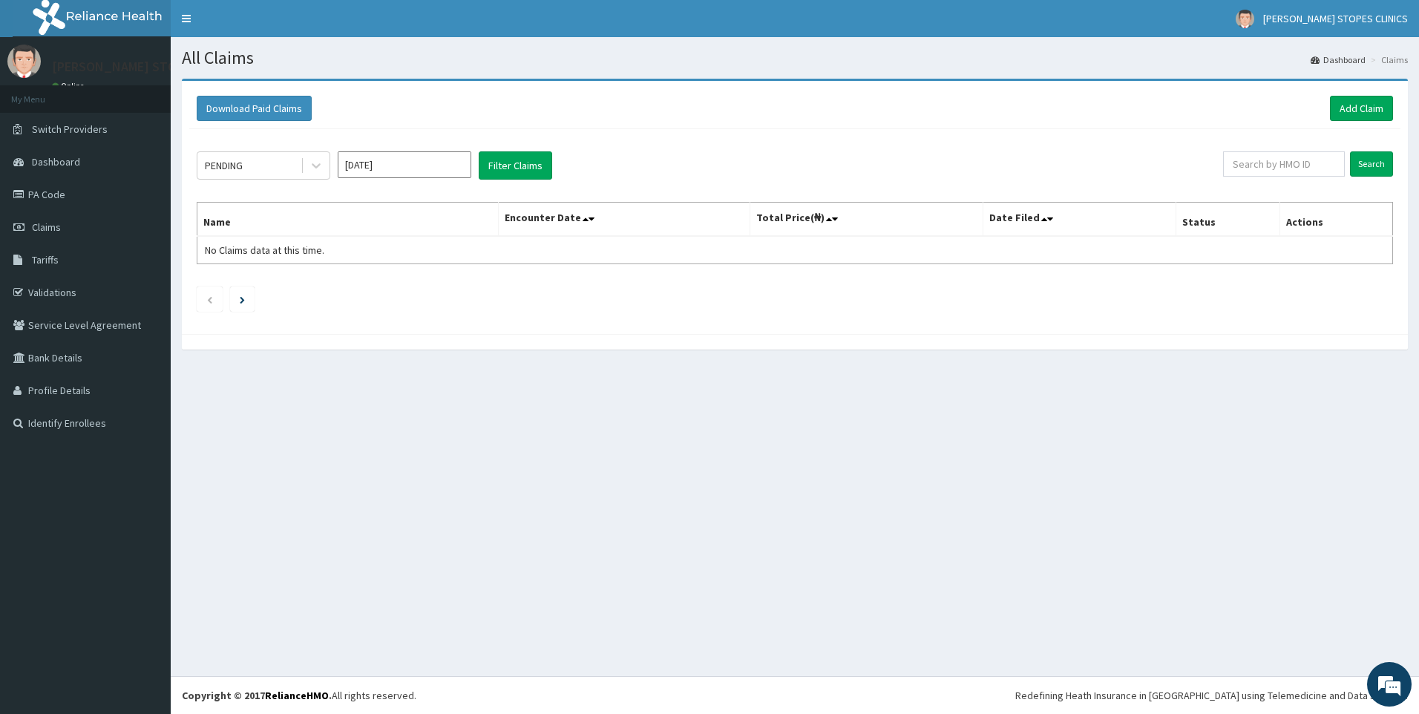
click at [433, 167] on input "Aug 2025" at bounding box center [405, 164] width 134 height 27
click at [359, 287] on div "Jul" at bounding box center [361, 288] width 30 height 27
click at [506, 165] on button "Filter Claims" at bounding box center [515, 165] width 73 height 28
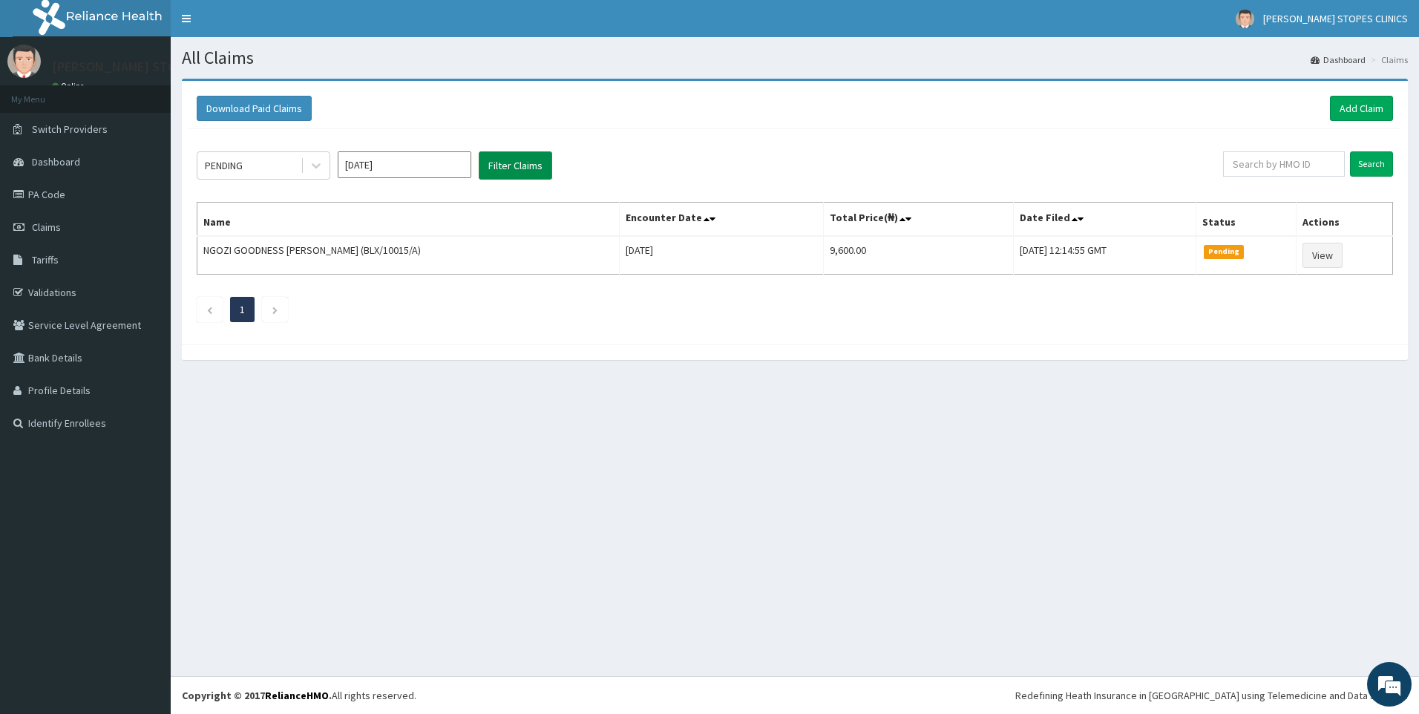
click at [499, 169] on button "Filter Claims" at bounding box center [515, 165] width 73 height 28
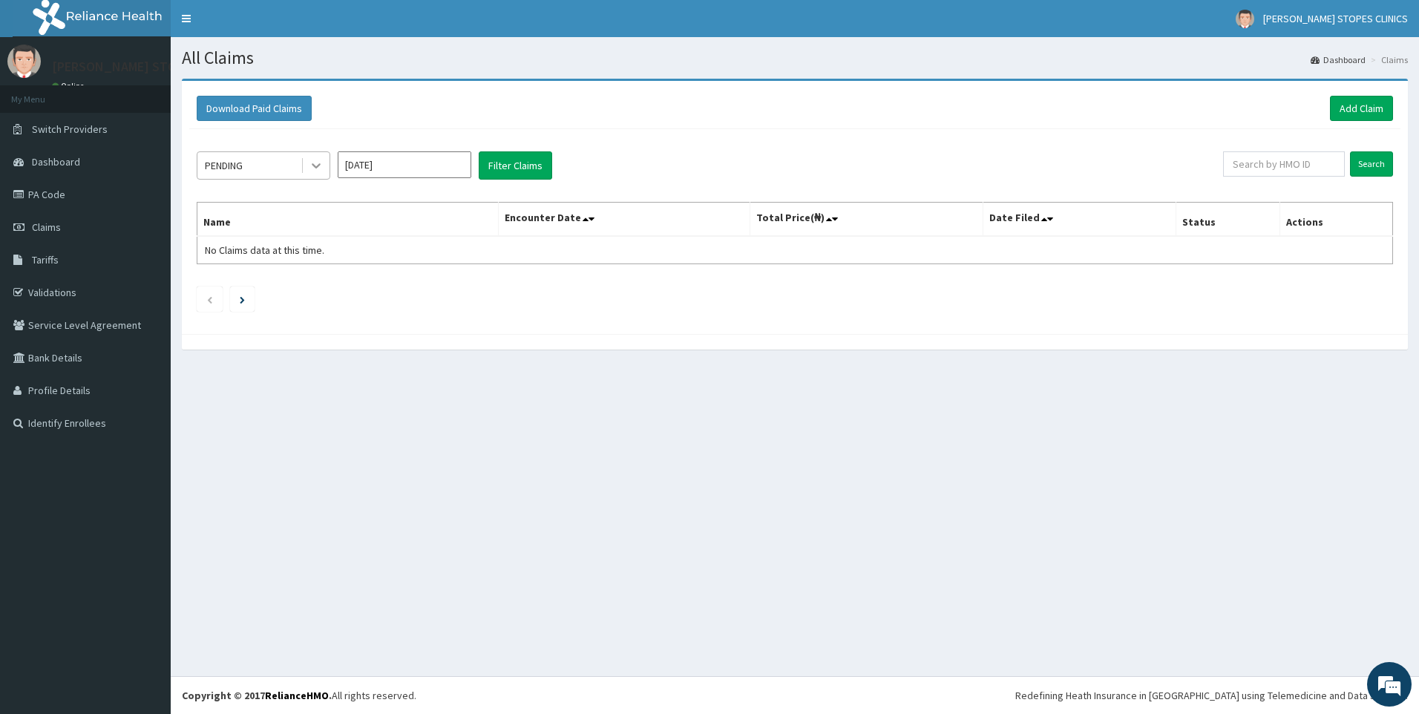
click at [321, 167] on icon at bounding box center [316, 165] width 15 height 15
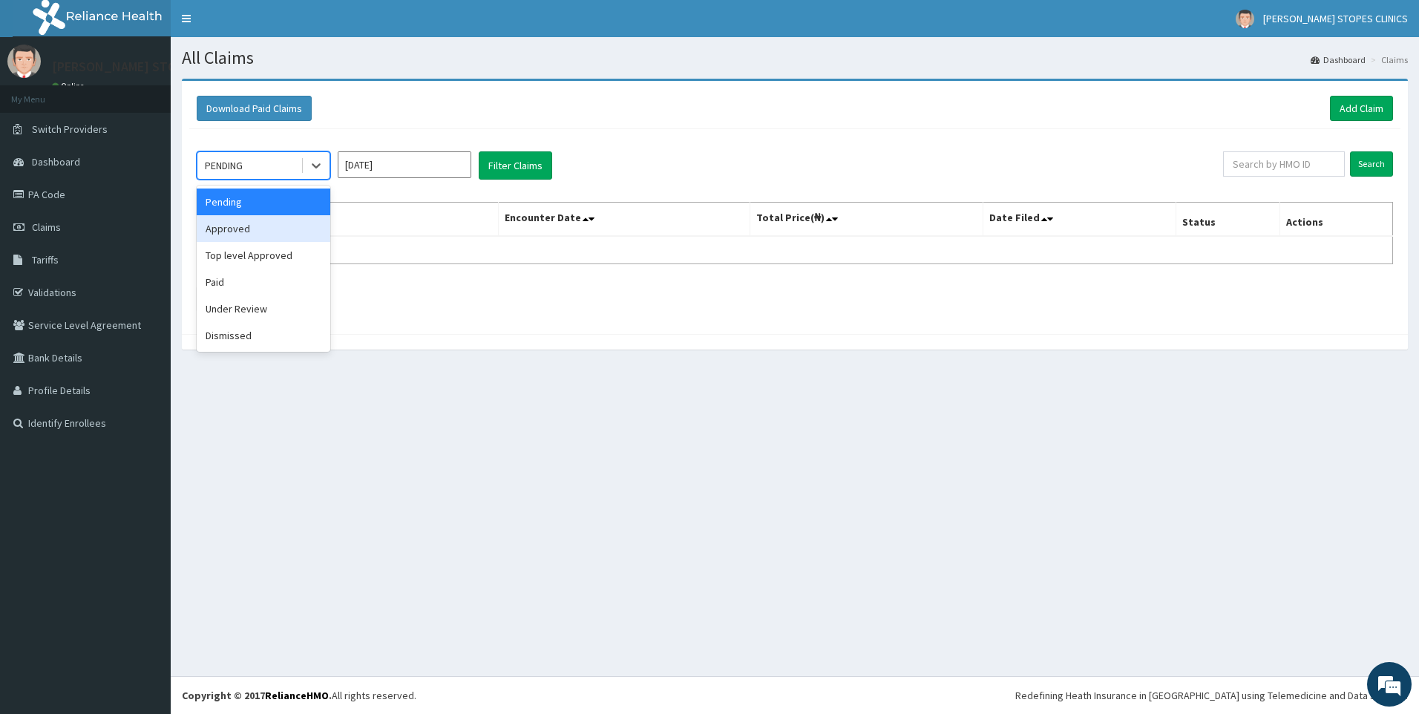
click at [263, 228] on div "Approved" at bounding box center [264, 228] width 134 height 27
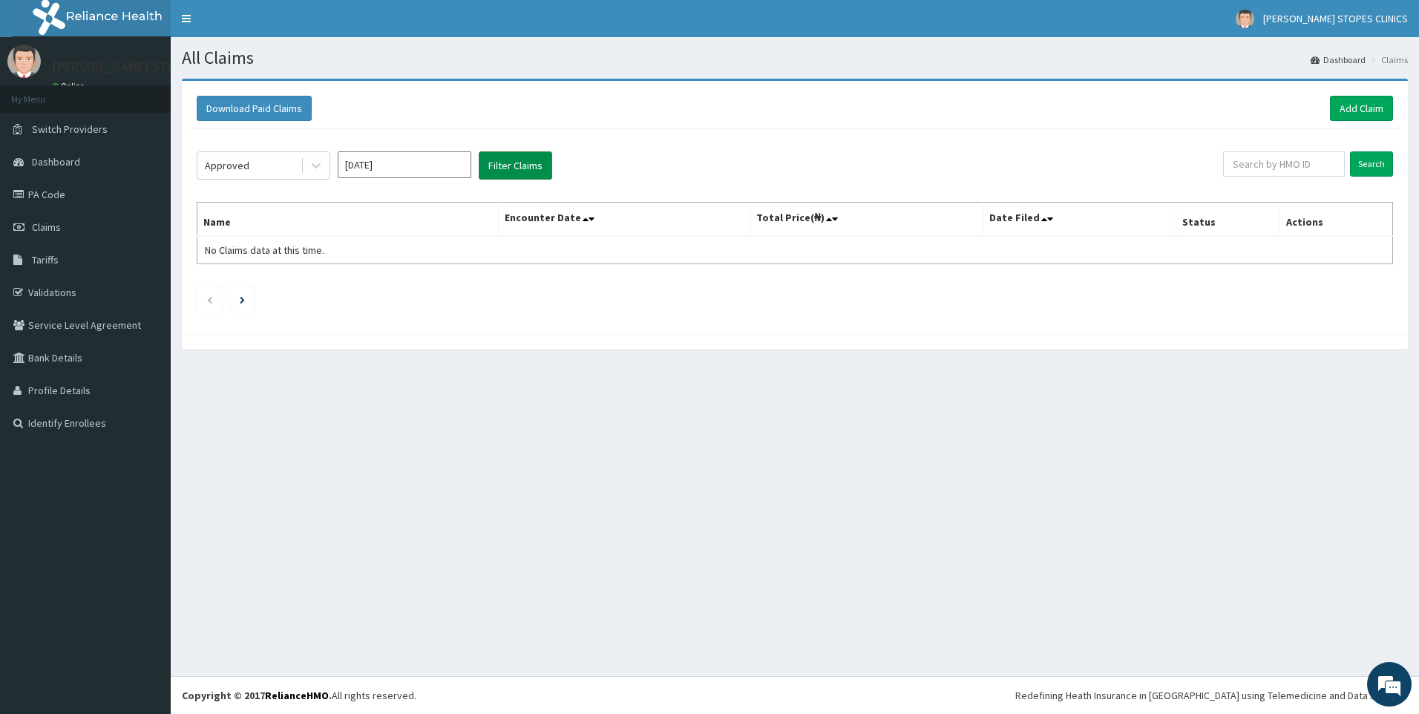
click at [504, 177] on button "Filter Claims" at bounding box center [515, 165] width 73 height 28
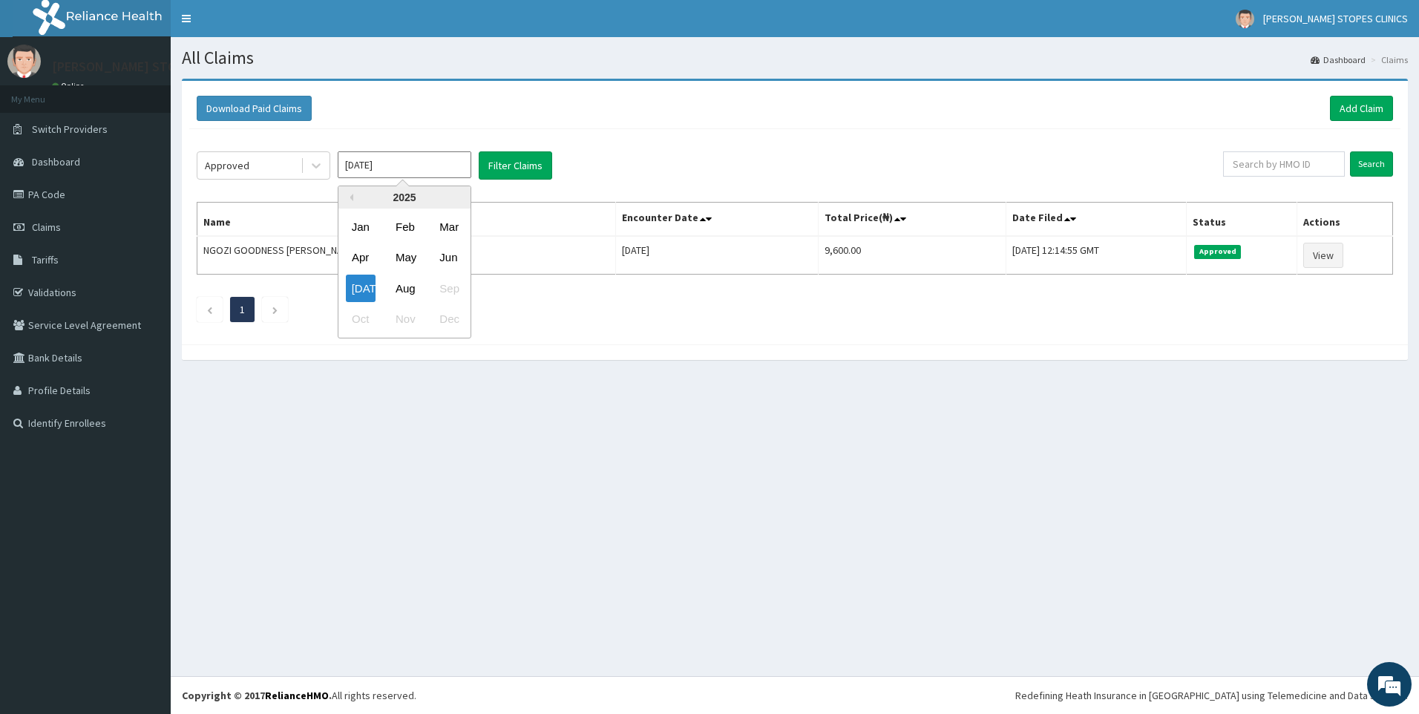
click at [415, 171] on input "Jul 2025" at bounding box center [405, 164] width 134 height 27
click at [404, 290] on div "Aug" at bounding box center [405, 288] width 30 height 27
click at [501, 168] on button "Filter Claims" at bounding box center [515, 165] width 73 height 28
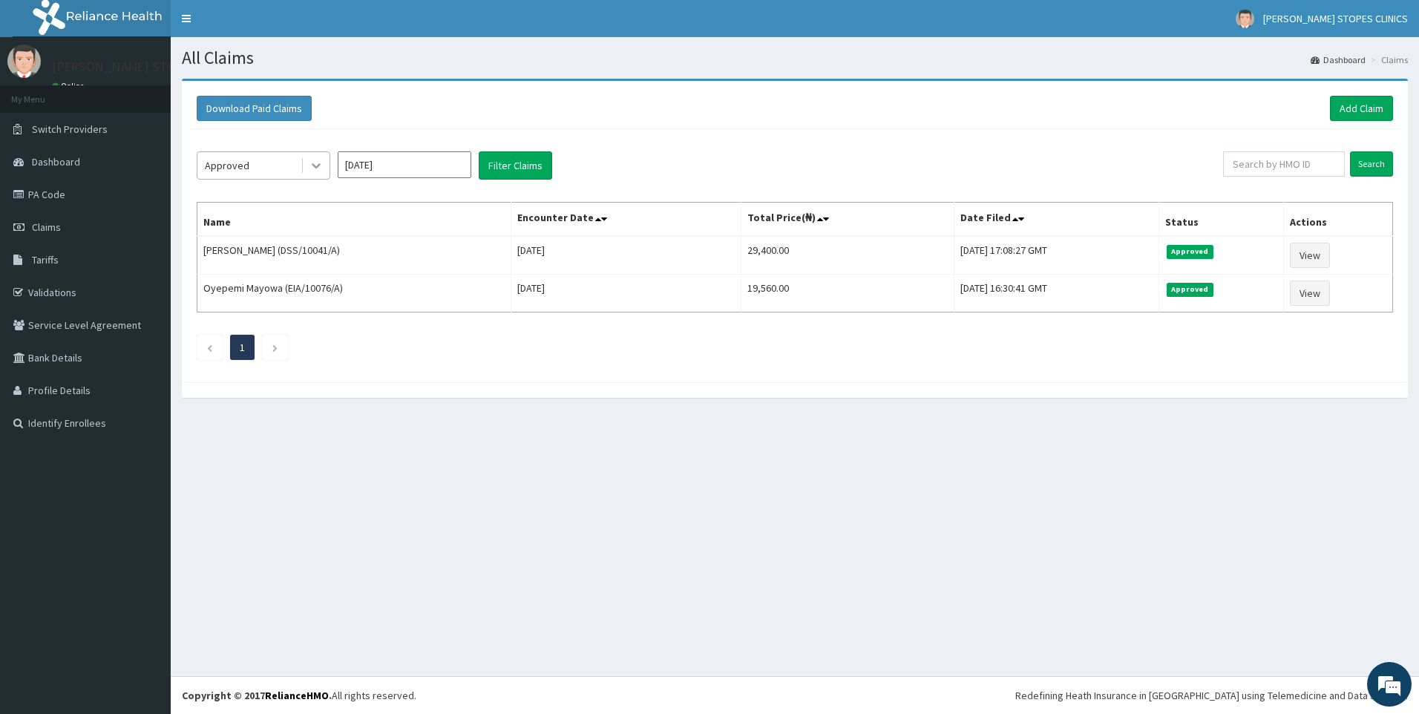
click at [322, 167] on icon at bounding box center [316, 165] width 15 height 15
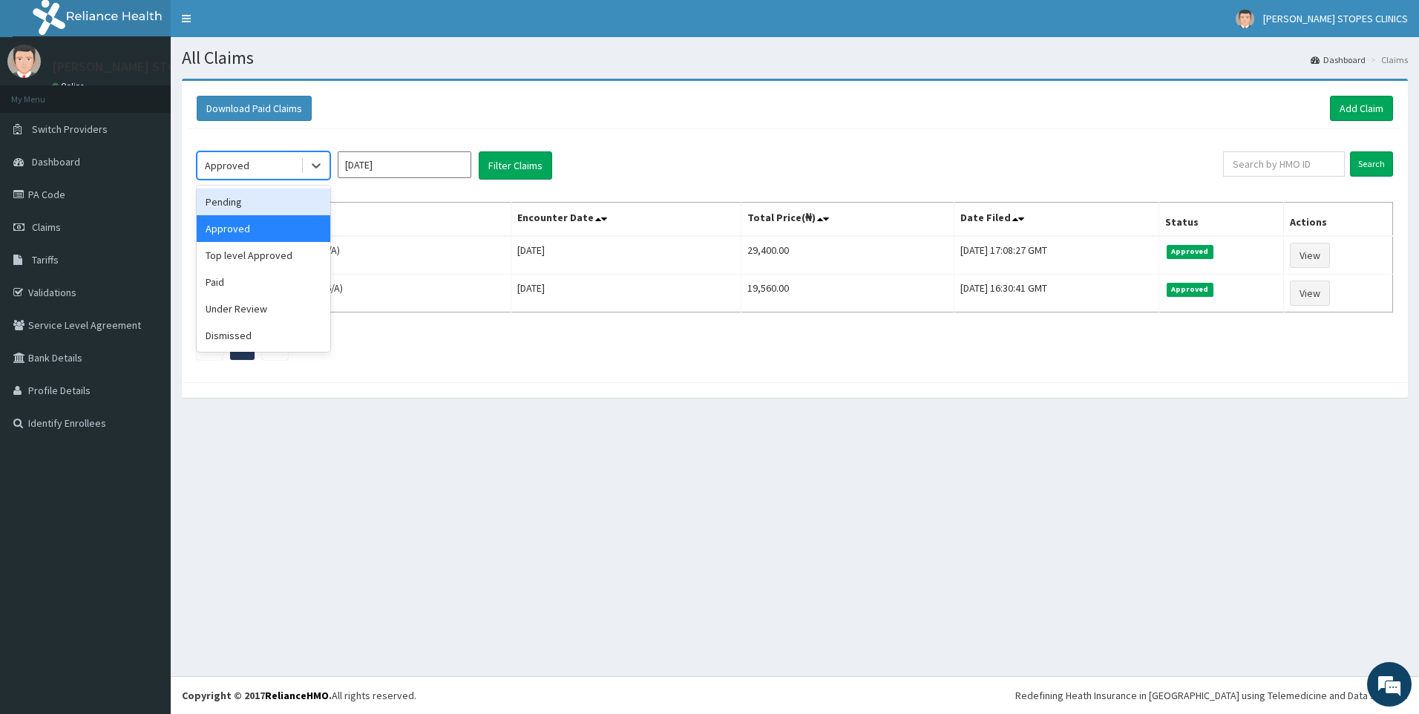
click at [289, 196] on div "Pending" at bounding box center [264, 201] width 134 height 27
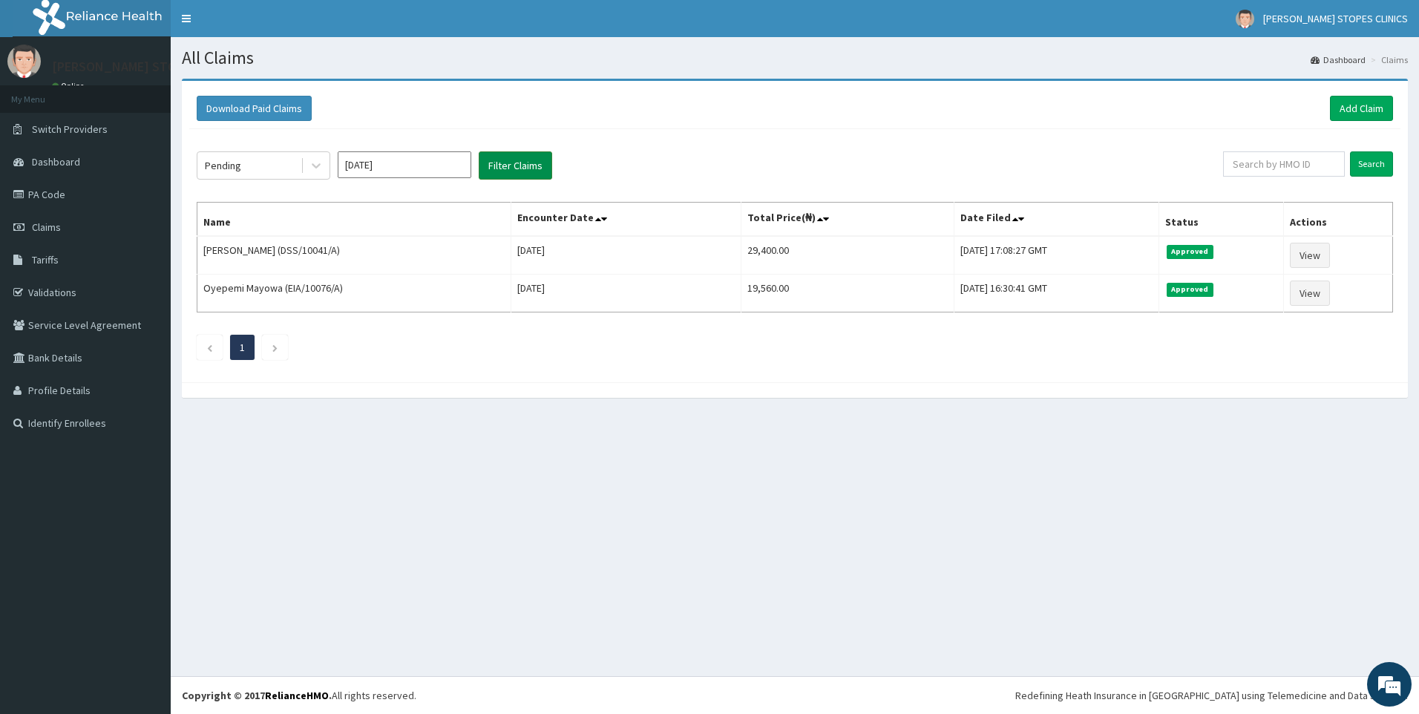
click at [525, 160] on button "Filter Claims" at bounding box center [515, 165] width 73 height 28
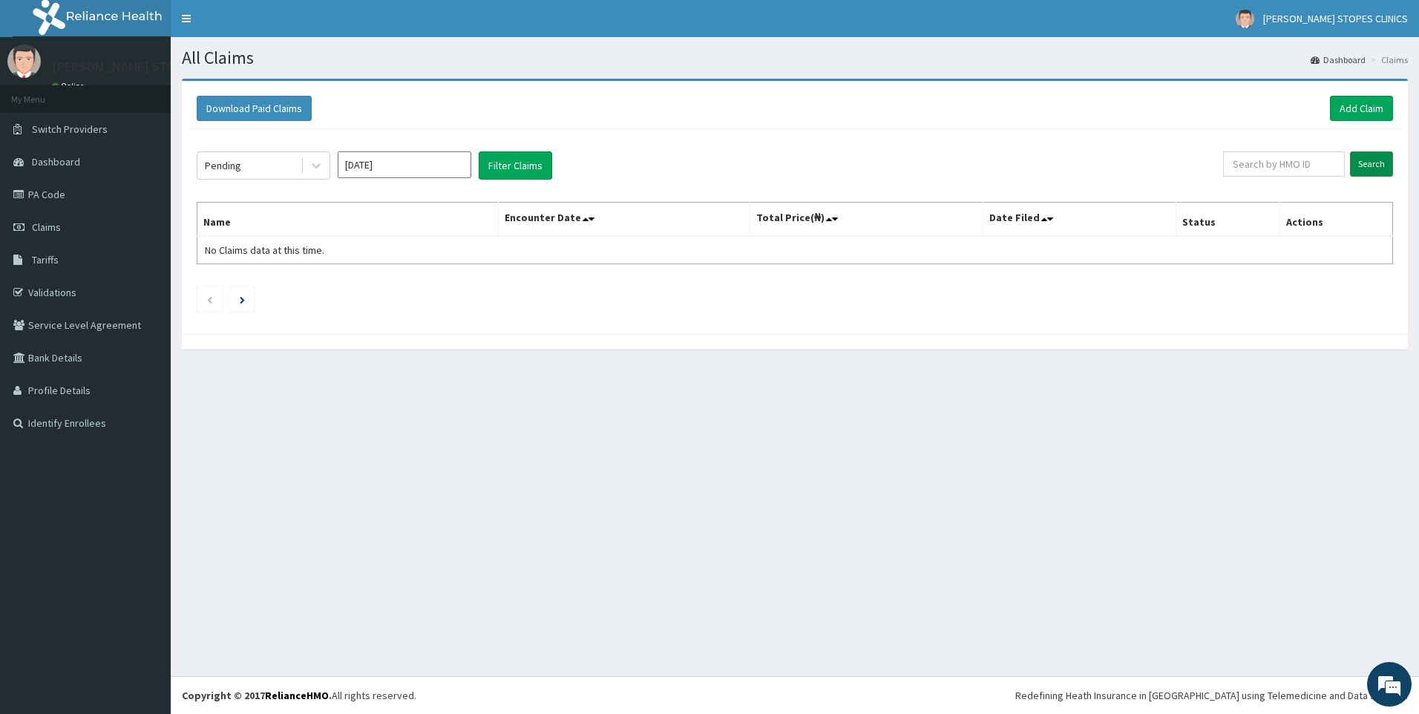
click at [1360, 161] on input "Search" at bounding box center [1371, 163] width 43 height 25
click at [414, 171] on input "Aug 2025" at bounding box center [405, 164] width 134 height 27
click at [367, 293] on div "Jul" at bounding box center [361, 288] width 30 height 27
click at [504, 159] on button "Filter Claims" at bounding box center [515, 165] width 73 height 28
click at [390, 165] on input "Jul 2025" at bounding box center [405, 164] width 134 height 27
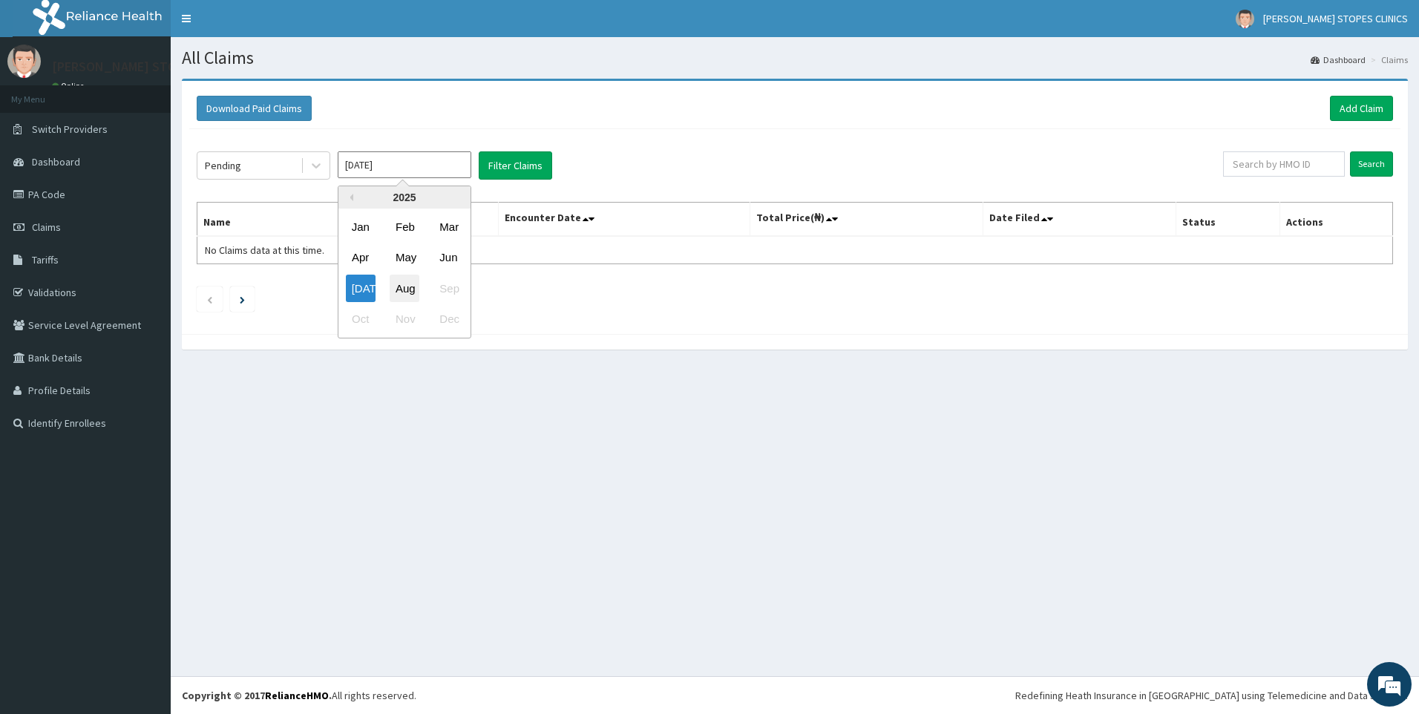
click at [397, 283] on div "Aug" at bounding box center [405, 288] width 30 height 27
type input "Aug 2025"
click at [508, 162] on button "Filter Claims" at bounding box center [515, 165] width 73 height 28
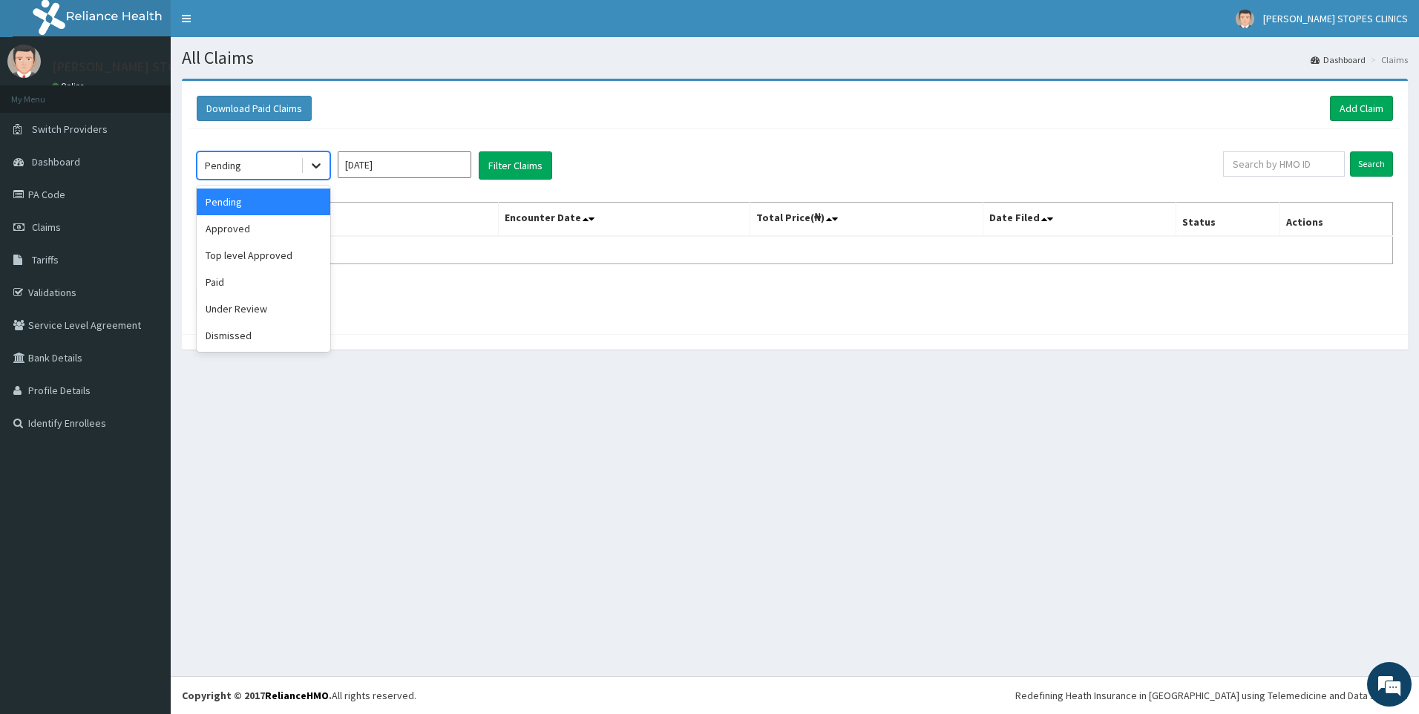
click at [325, 172] on div at bounding box center [316, 165] width 27 height 27
click at [252, 232] on div "Approved" at bounding box center [264, 228] width 134 height 27
click at [496, 168] on button "Filter Claims" at bounding box center [515, 165] width 73 height 28
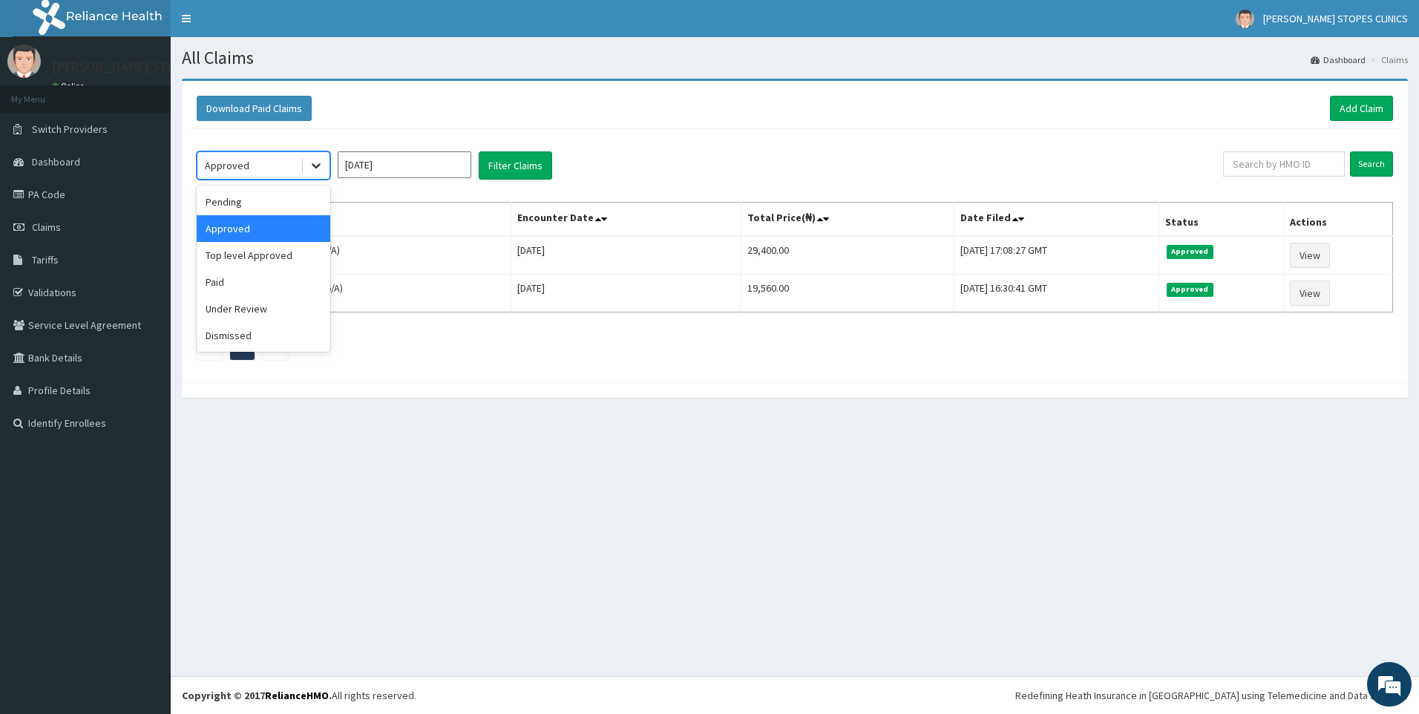
click at [313, 168] on icon at bounding box center [316, 165] width 15 height 15
click at [235, 258] on div "Top level Approved" at bounding box center [264, 255] width 134 height 27
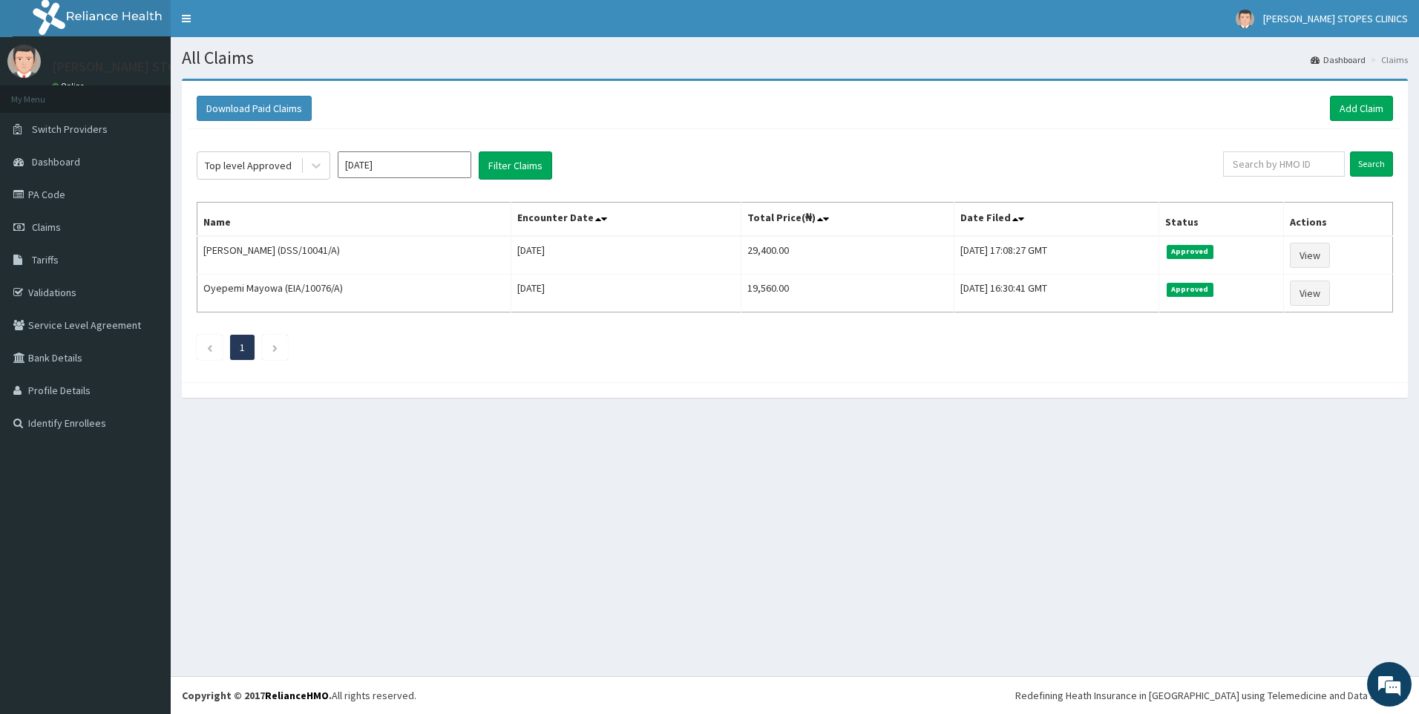
click at [473, 163] on div "Top level Approved Aug 2025 Filter Claims" at bounding box center [710, 165] width 1026 height 28
click at [485, 172] on button "Filter Claims" at bounding box center [515, 165] width 73 height 28
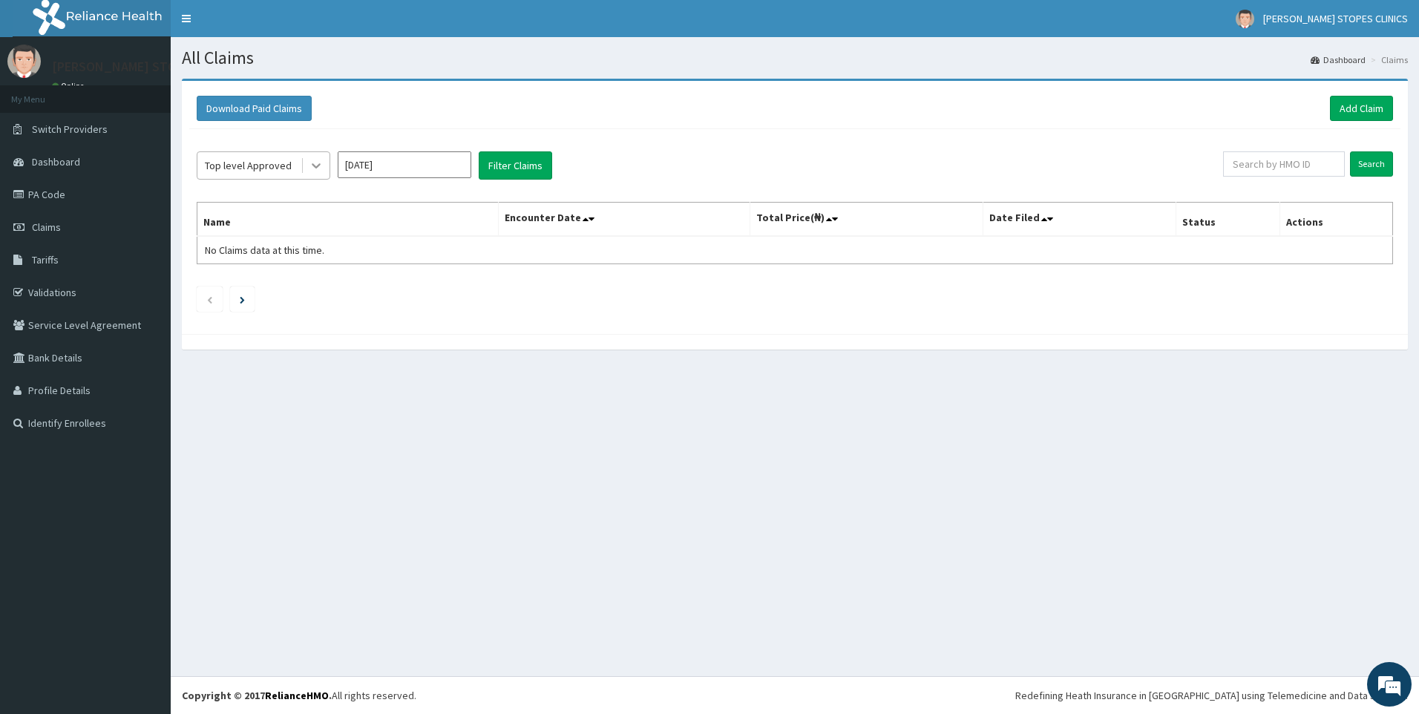
click at [313, 167] on icon at bounding box center [316, 165] width 15 height 15
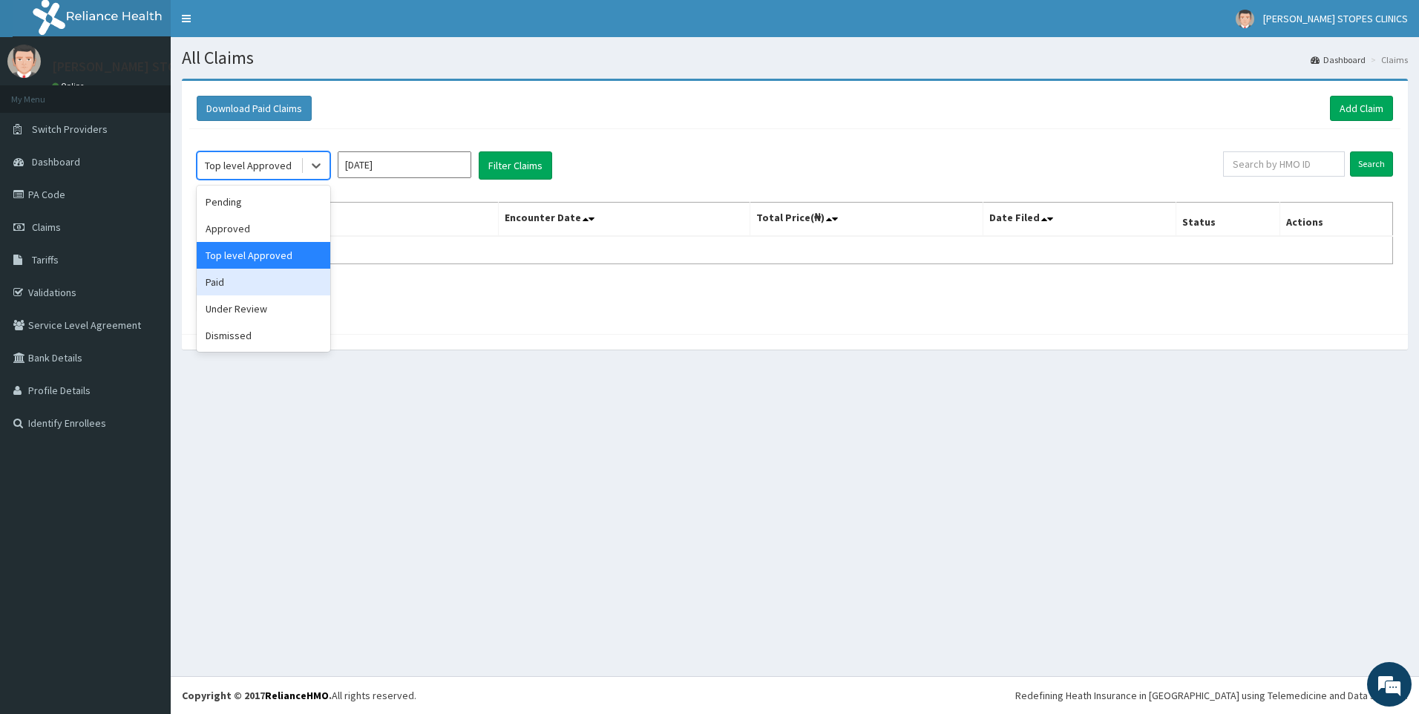
click at [240, 297] on div "Under Review" at bounding box center [264, 308] width 134 height 27
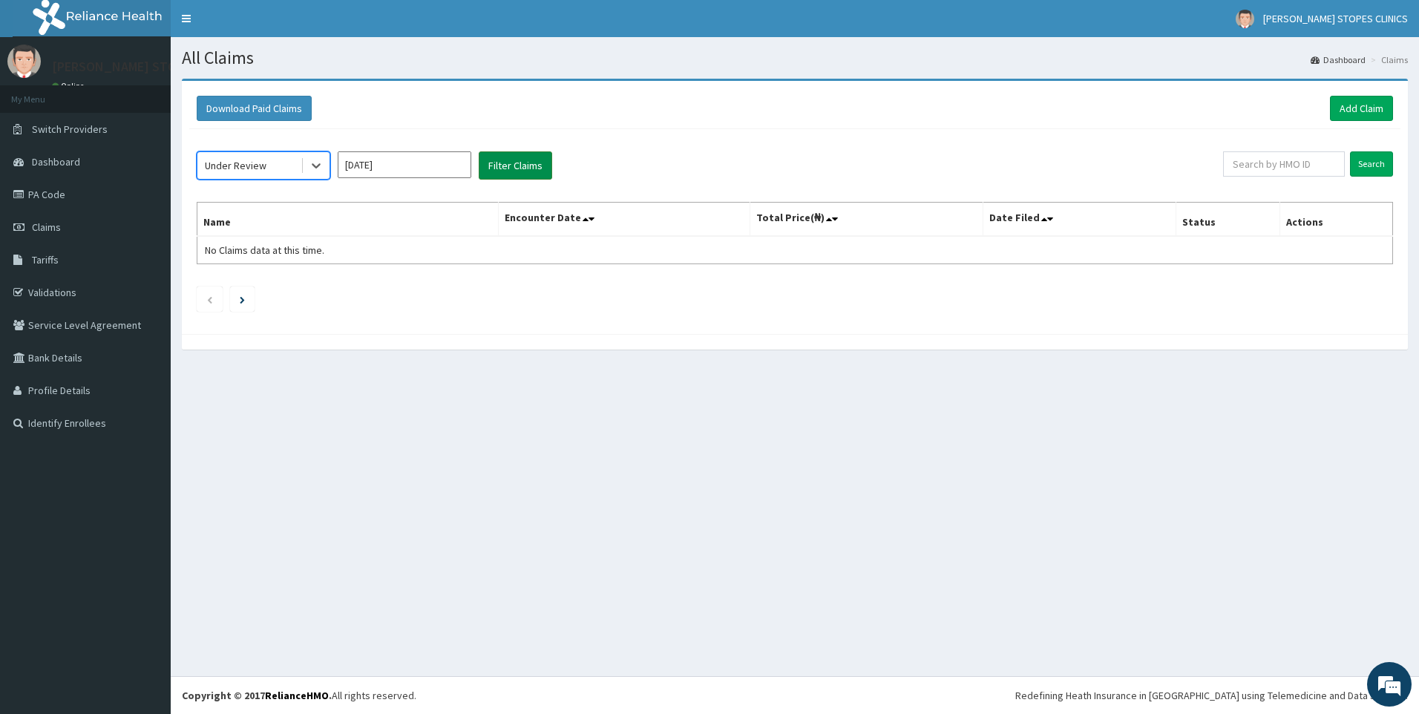
click at [505, 162] on button "Filter Claims" at bounding box center [515, 165] width 73 height 28
